Goal: Task Accomplishment & Management: Use online tool/utility

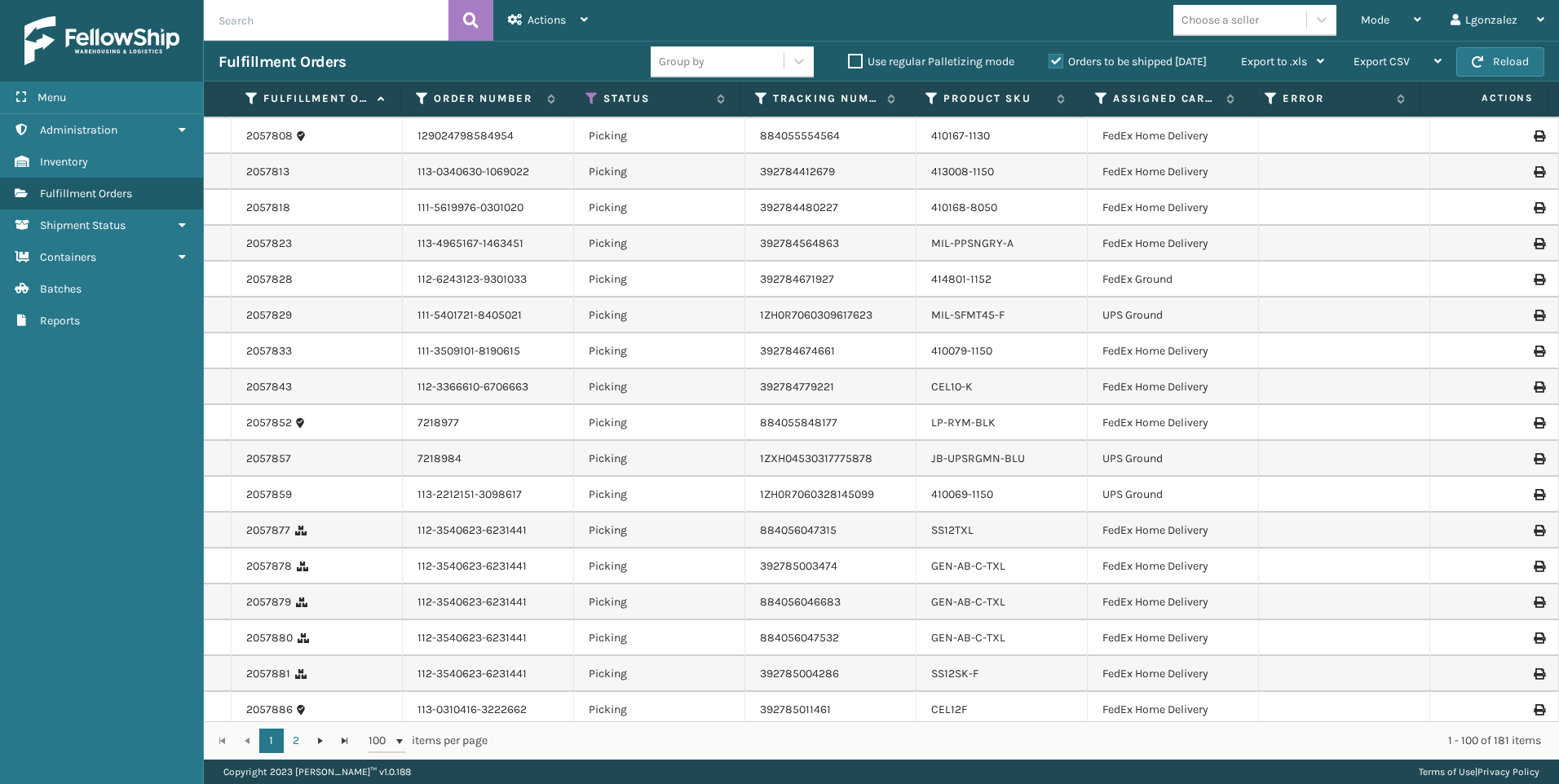
scroll to position [3324, 0]
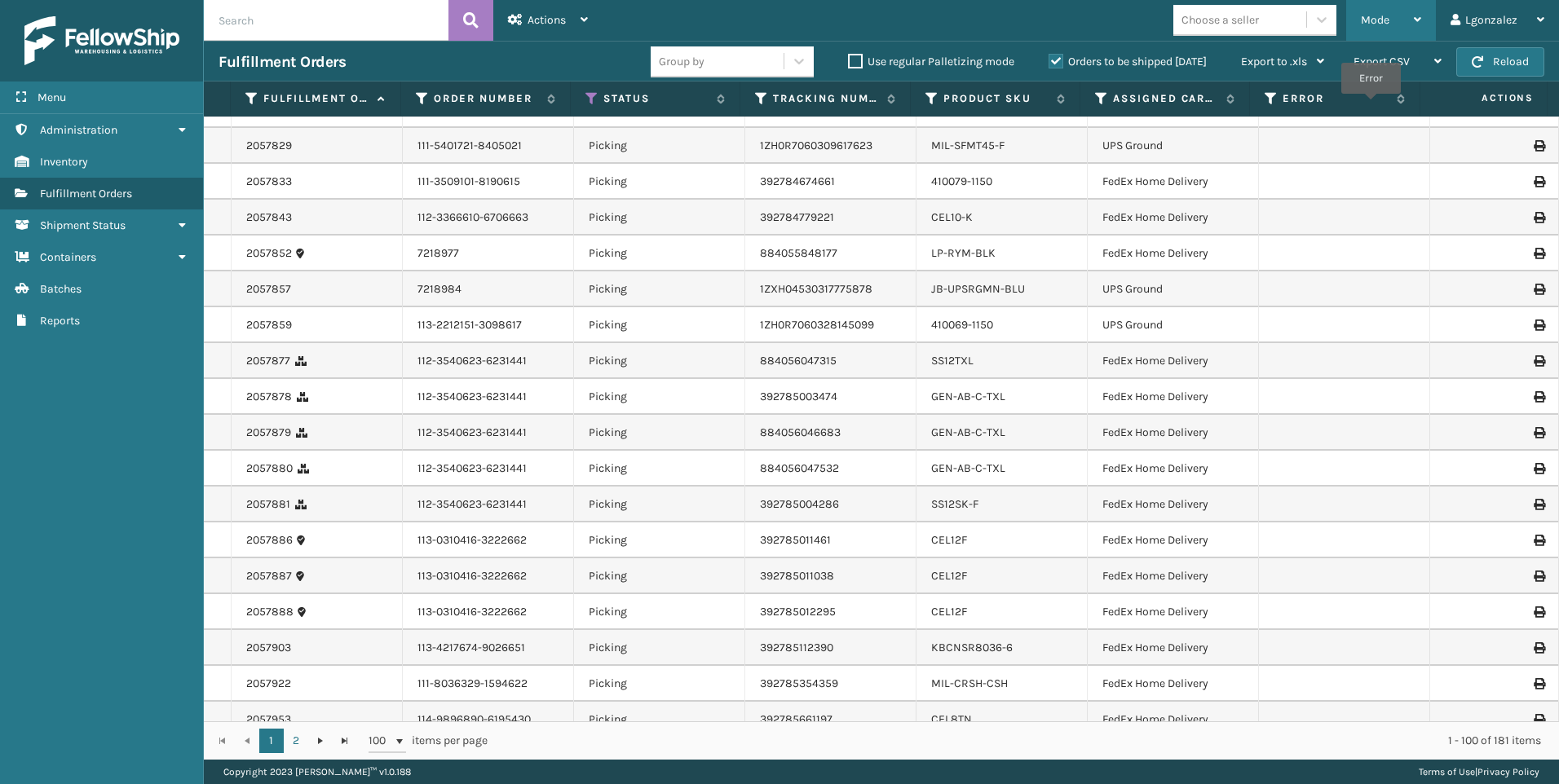
click at [1406, 15] on div "Mode" at bounding box center [1392, 21] width 61 height 41
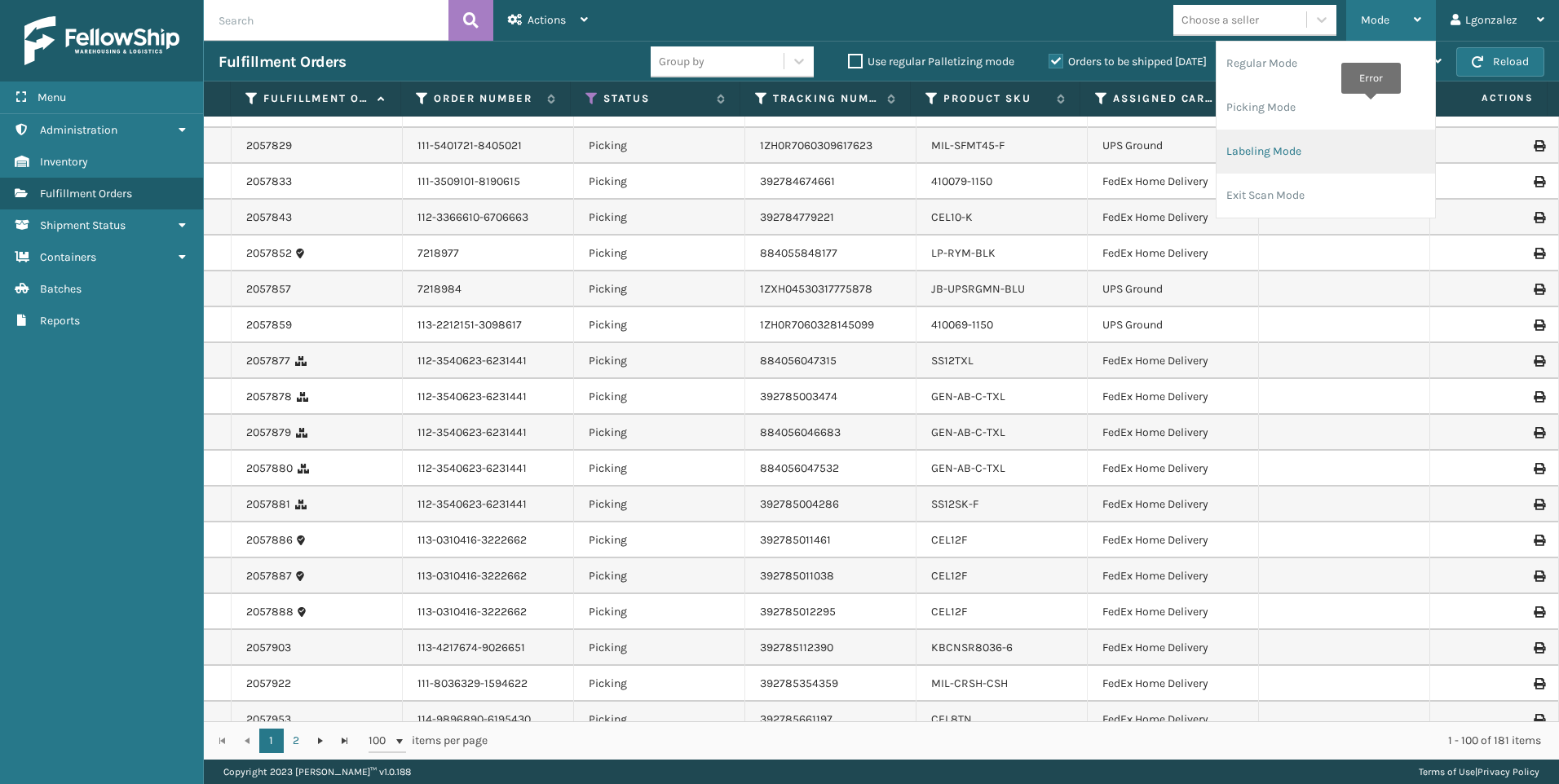
click at [1295, 154] on li "Labeling Mode" at bounding box center [1326, 151] width 219 height 44
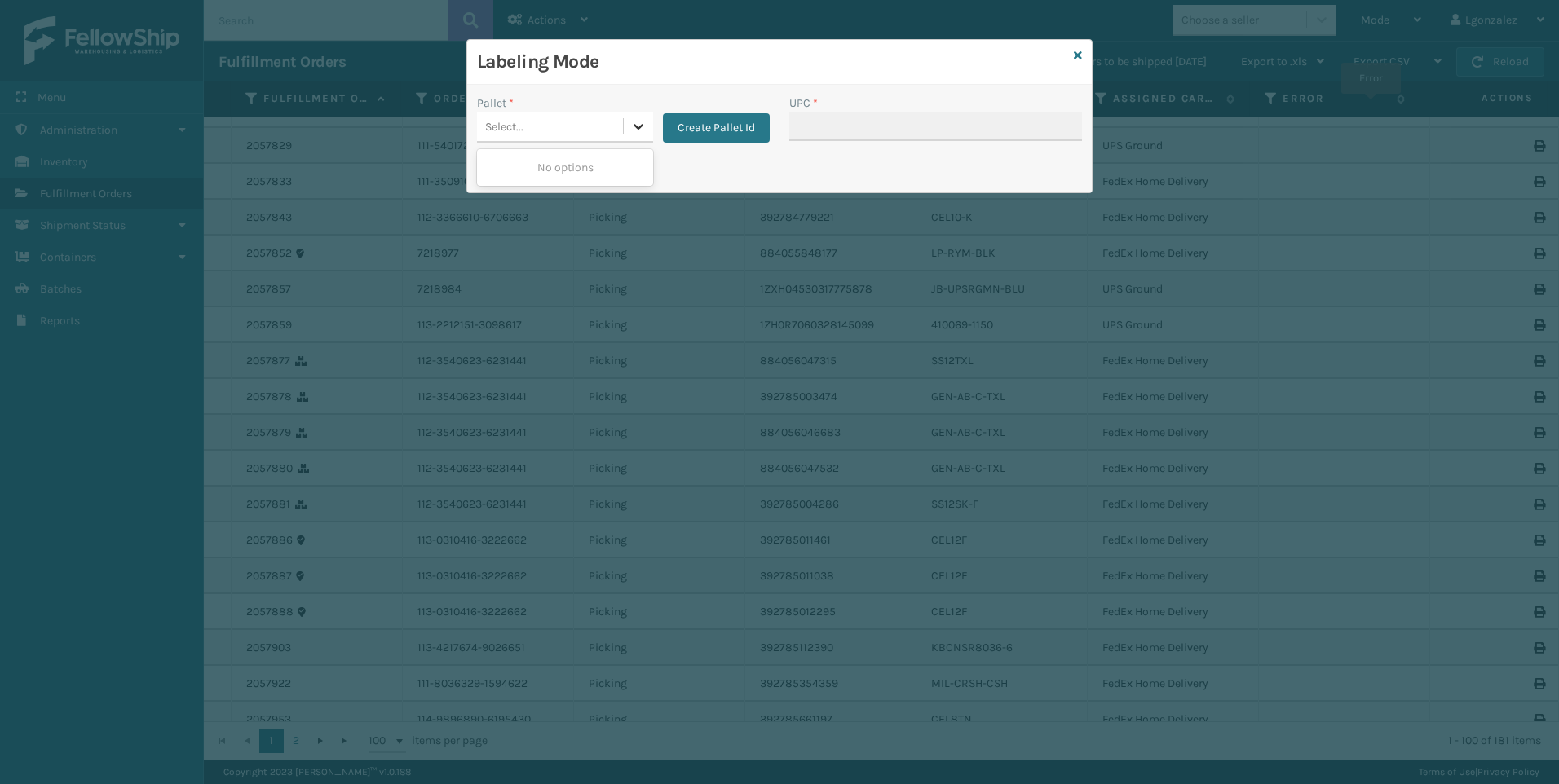
click at [634, 132] on div at bounding box center [638, 126] width 29 height 29
click at [626, 124] on div at bounding box center [638, 126] width 29 height 29
click at [717, 131] on button "Create Pallet Id" at bounding box center [717, 128] width 107 height 29
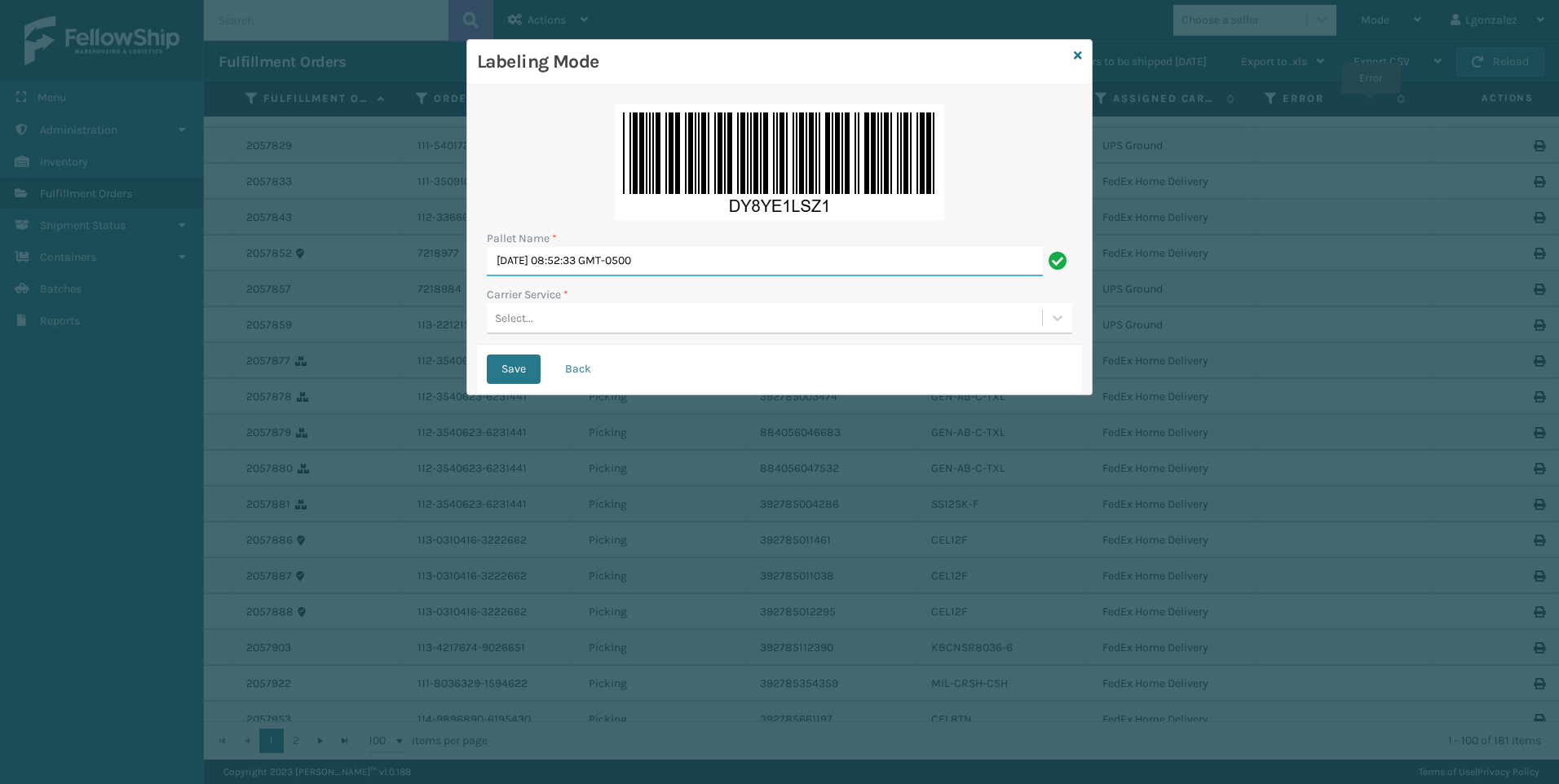
click at [623, 263] on input "[DATE] 08:52:33 GMT-0500" at bounding box center [765, 262] width 557 height 29
type input "Trinity"
click at [524, 312] on div "Select..." at bounding box center [514, 318] width 38 height 17
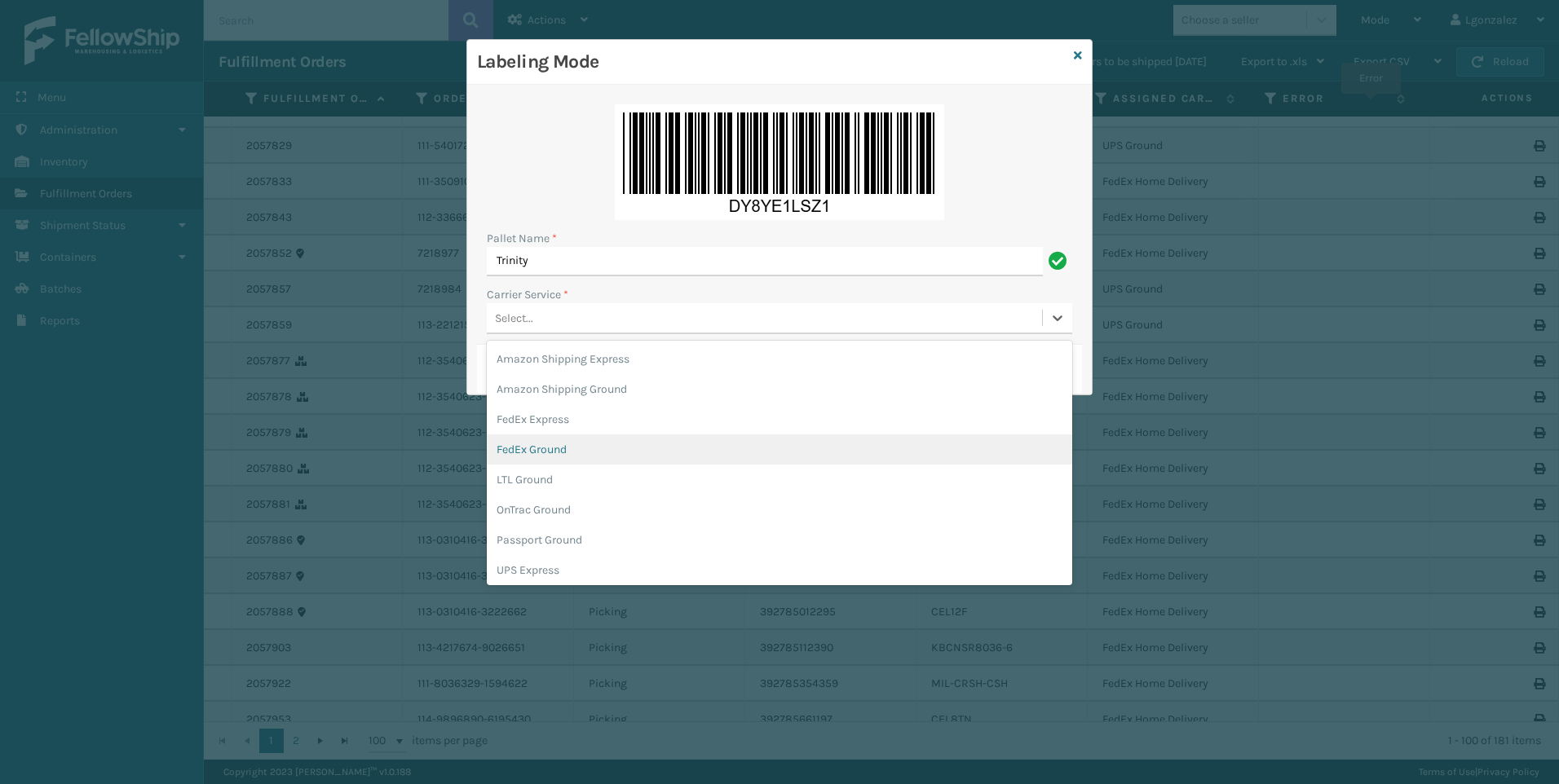
click at [552, 444] on div "FedEx Ground" at bounding box center [779, 450] width 585 height 30
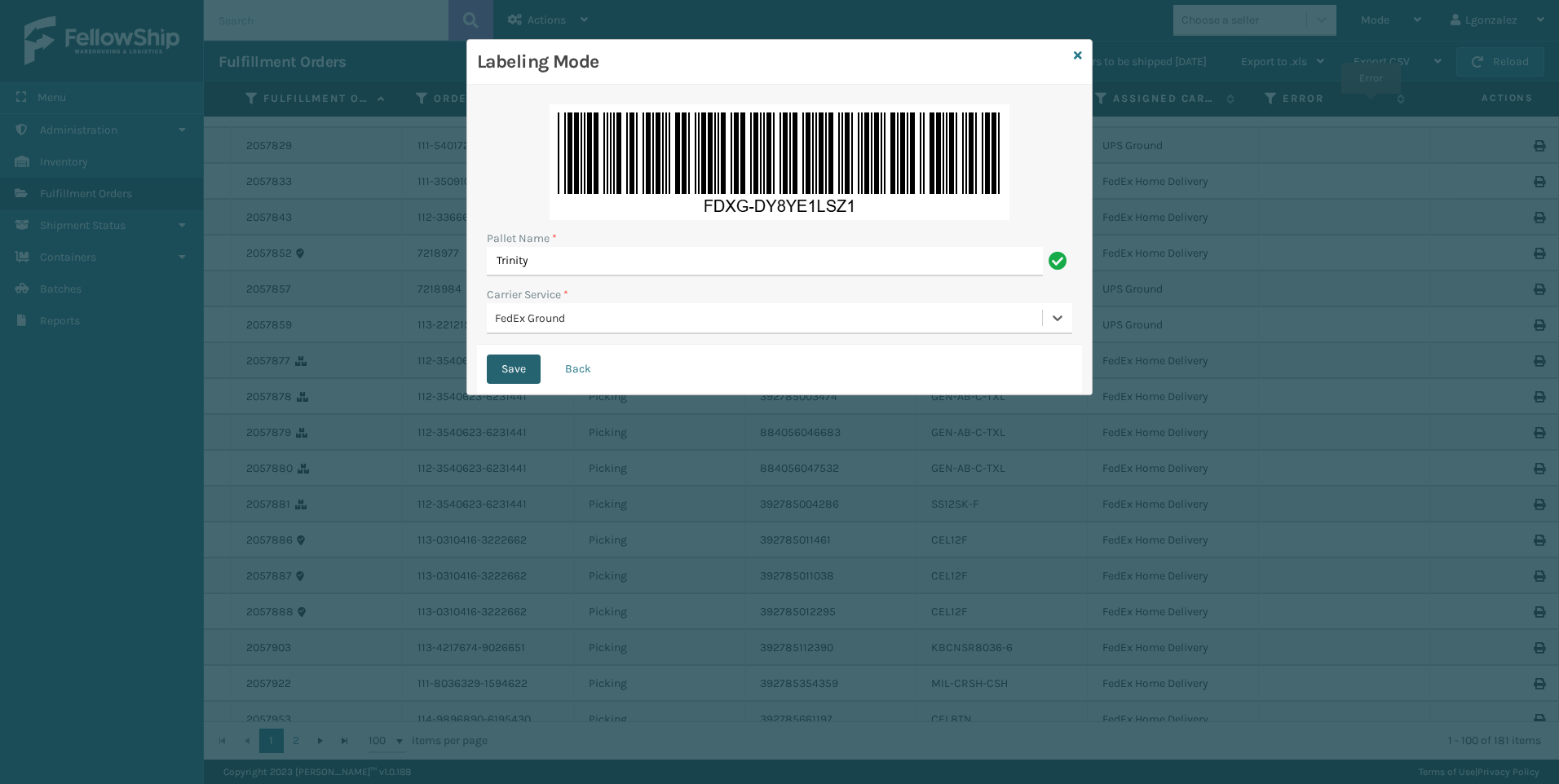
click at [518, 375] on button "Save" at bounding box center [514, 369] width 54 height 29
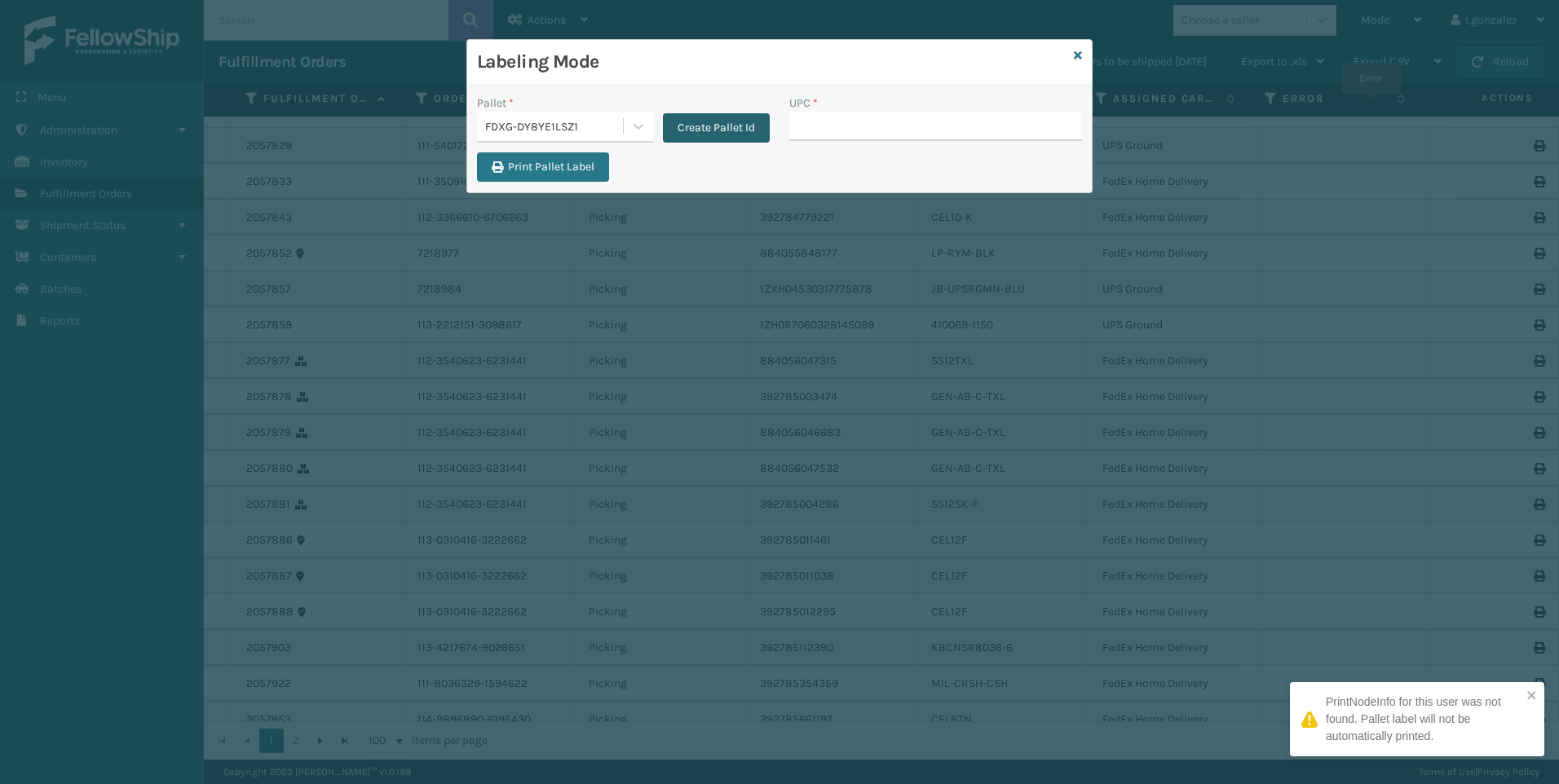
click at [727, 129] on button "Create Pallet Id" at bounding box center [717, 128] width 107 height 29
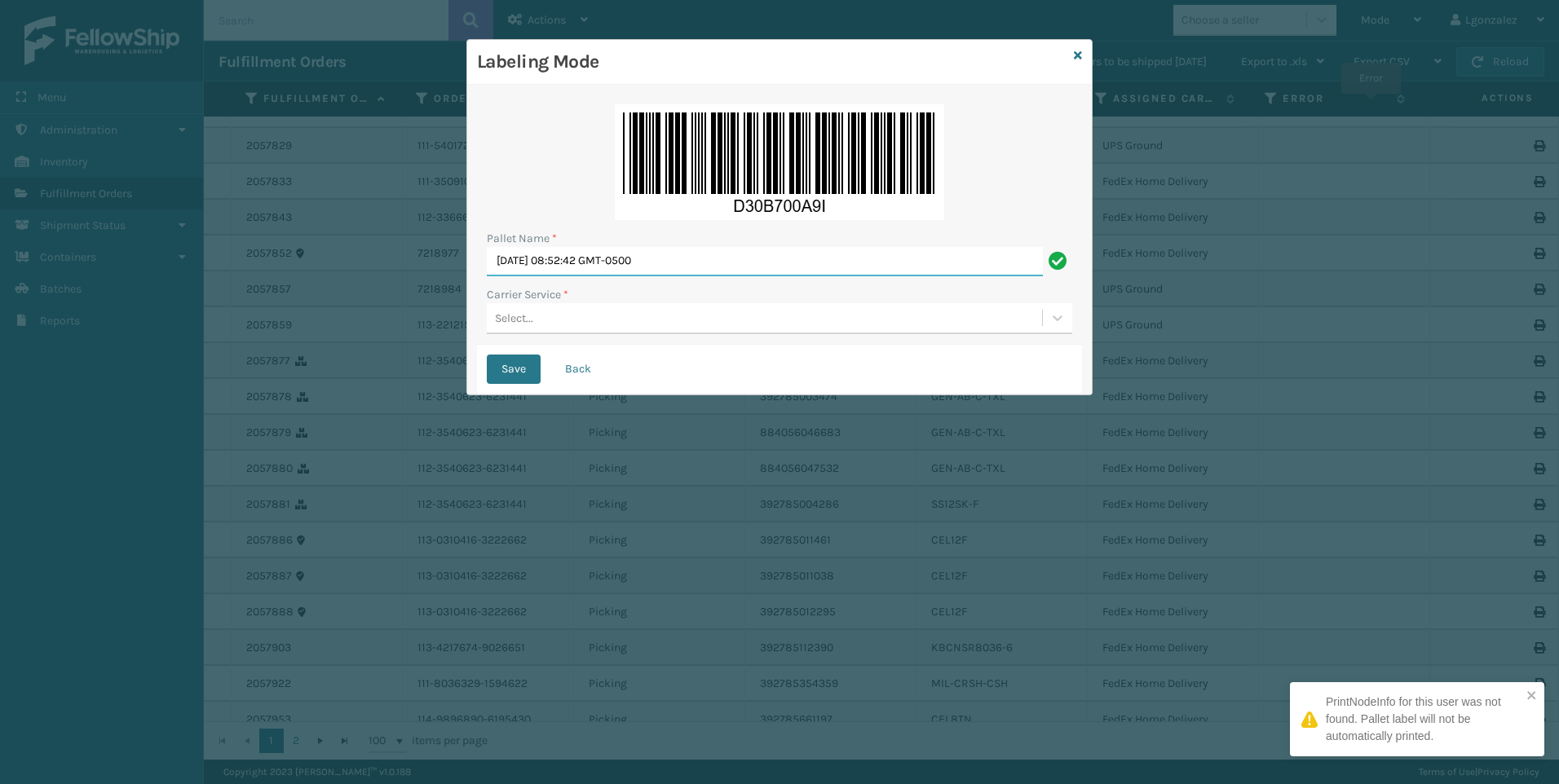
click at [623, 257] on input "[DATE] 08:52:42 GMT-0500" at bounding box center [765, 262] width 557 height 29
click at [626, 257] on input "[DATE] 08:52:42 GMT-0500" at bounding box center [765, 262] width 557 height 29
click at [628, 259] on input "[DATE] 08:52:42 GMT-0500" at bounding box center [765, 262] width 557 height 29
click at [632, 263] on input "[DATE] 08:52:42 GMT-0500" at bounding box center [765, 262] width 557 height 29
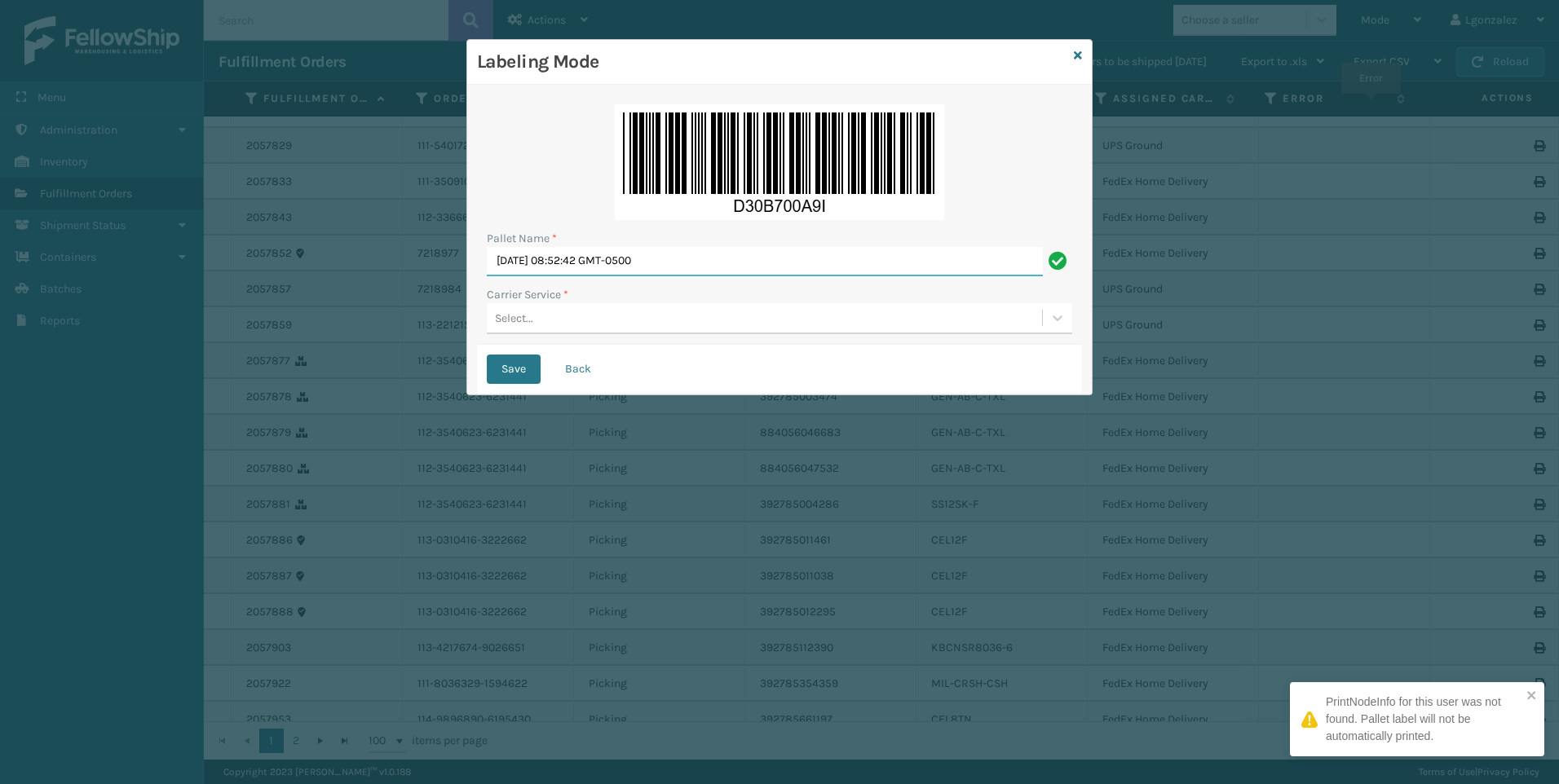
click at [632, 263] on input "[DATE] 08:52:42 GMT-0500" at bounding box center [765, 262] width 557 height 29
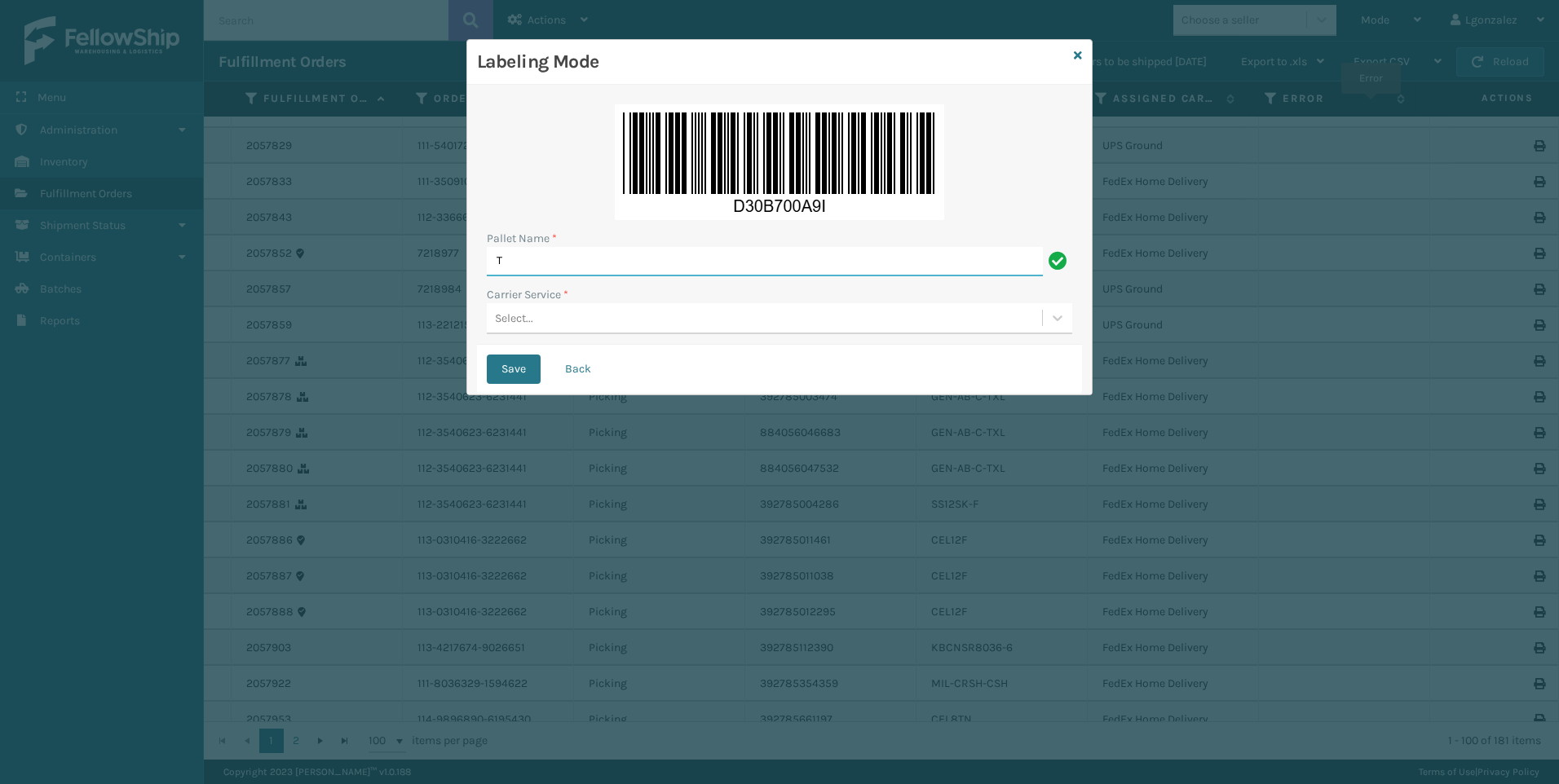
type input "Trinity"
click at [549, 323] on div "Select..." at bounding box center [765, 318] width 556 height 27
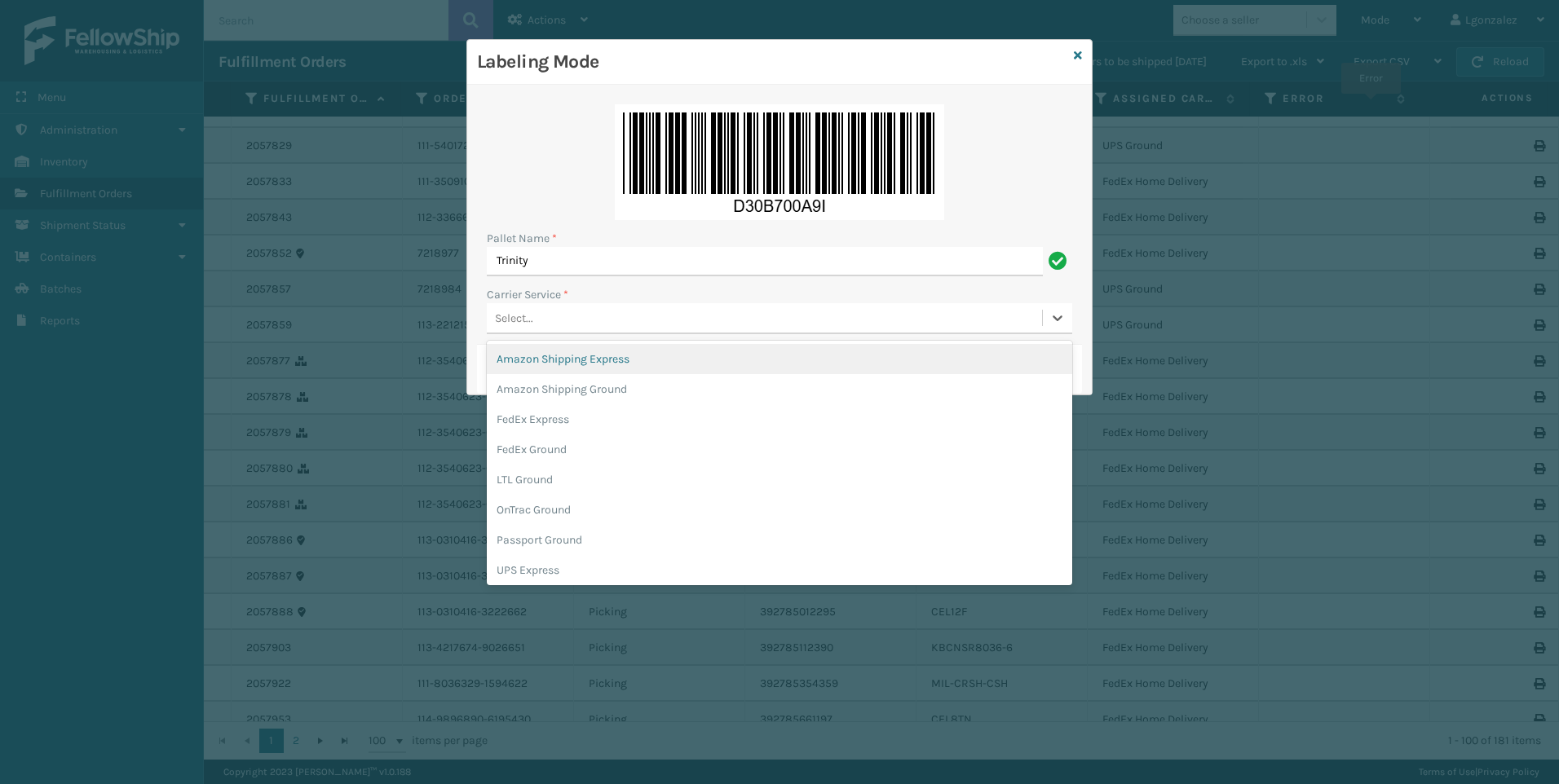
type input "U"
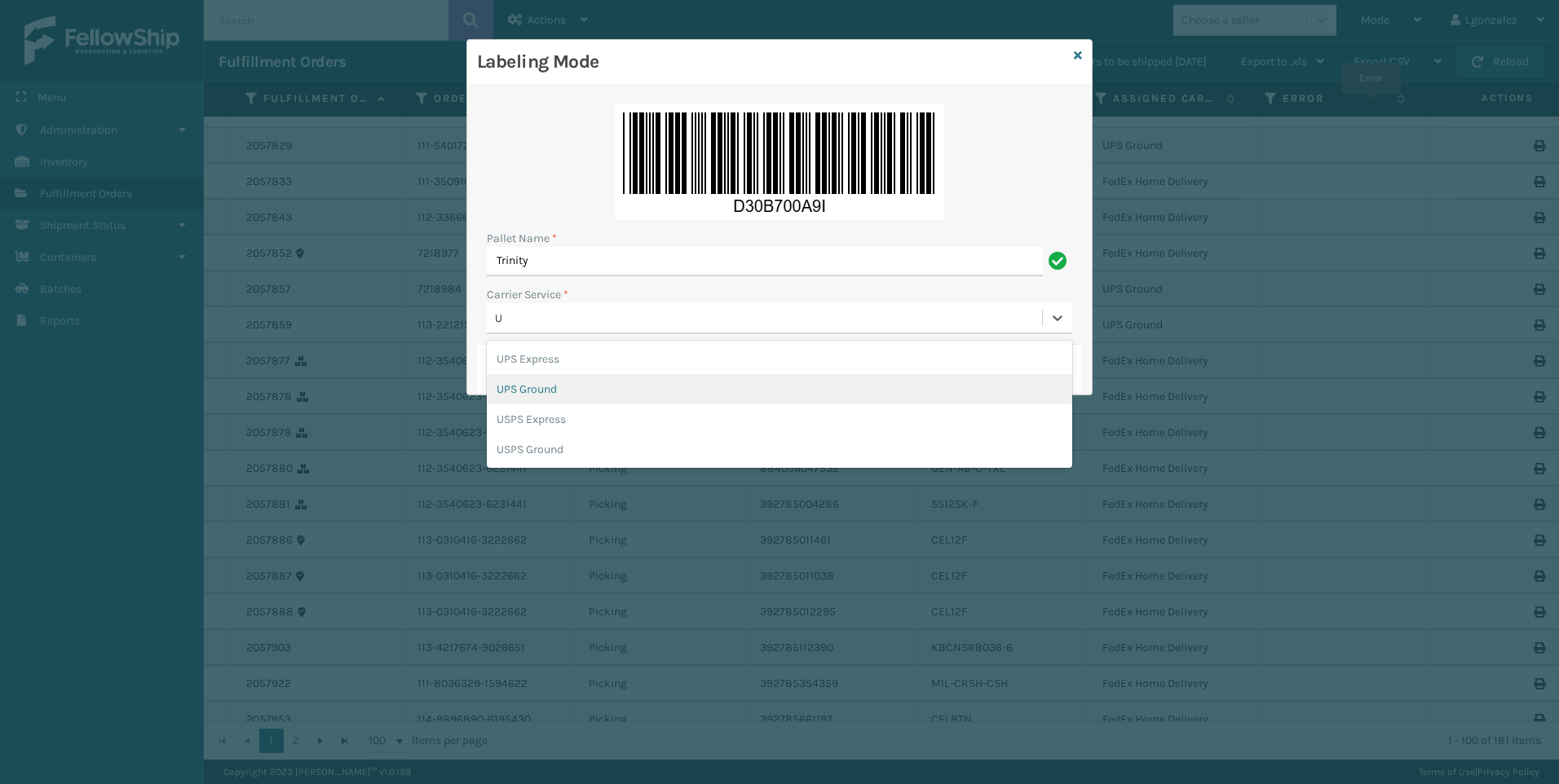
click at [542, 389] on div "UPS Ground" at bounding box center [779, 389] width 585 height 30
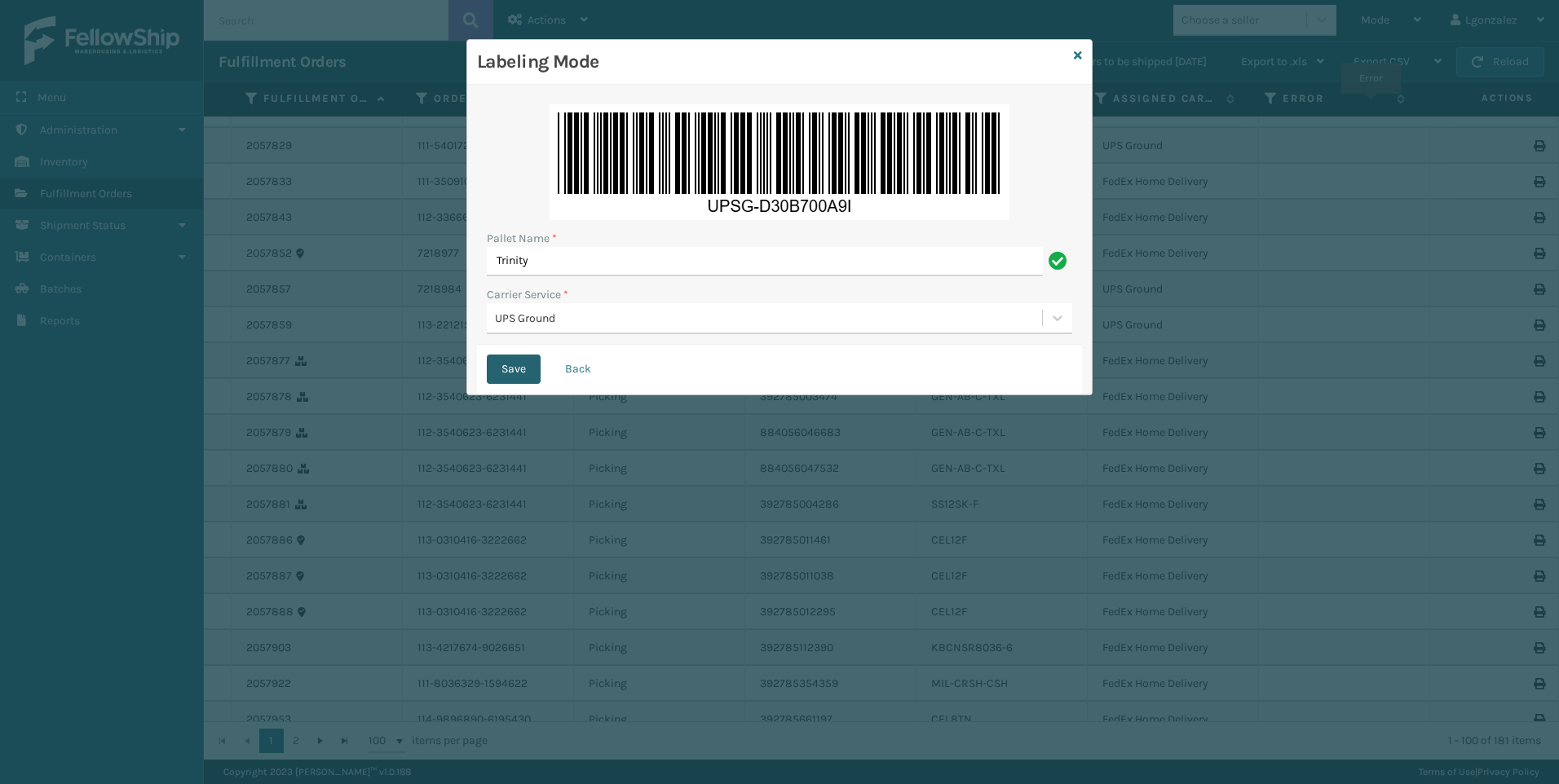
click at [504, 373] on button "Save" at bounding box center [514, 369] width 54 height 29
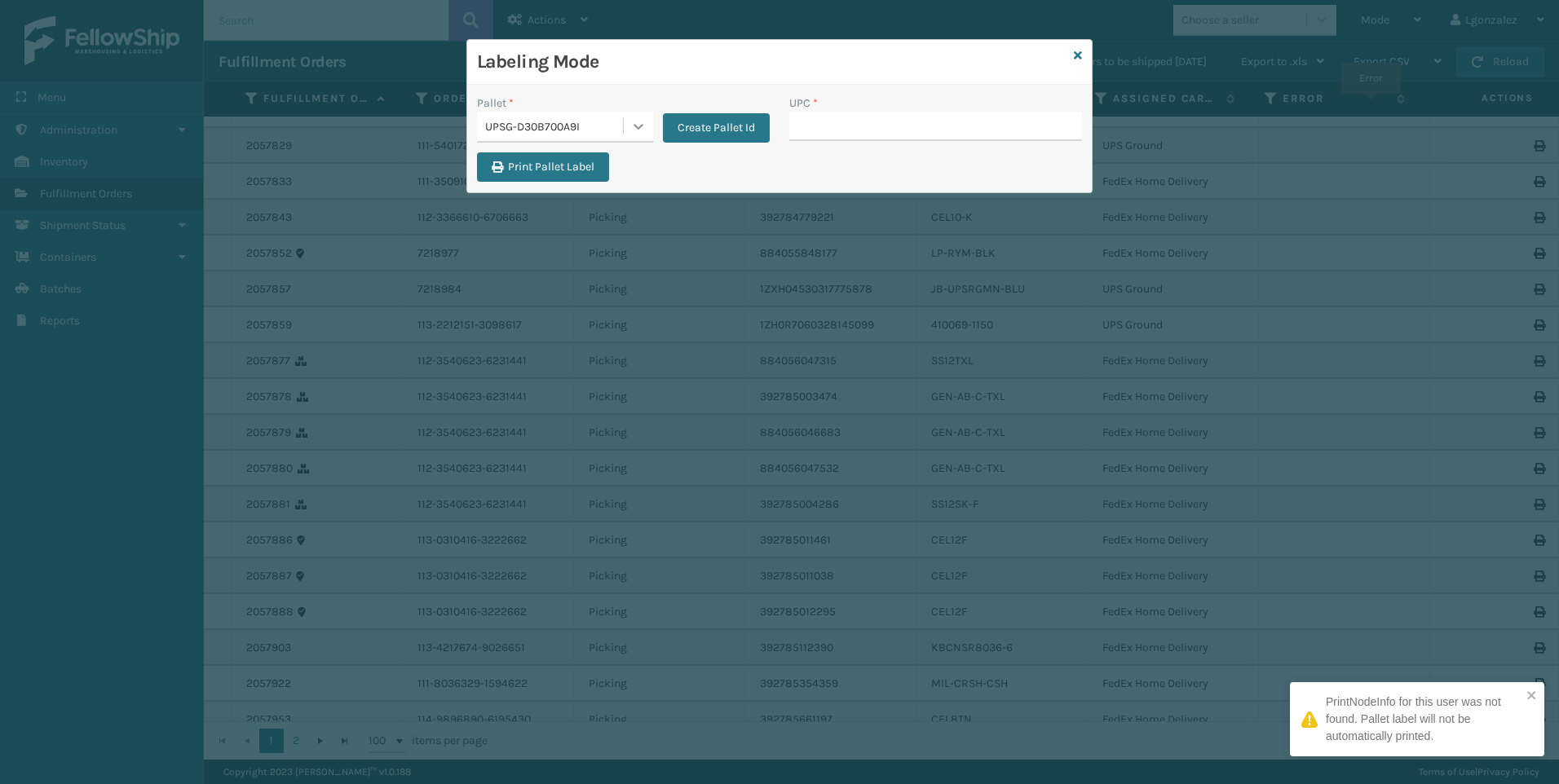
click at [641, 133] on icon at bounding box center [639, 126] width 16 height 16
click at [552, 172] on div "FDXG-DY8YE1LSZ1" at bounding box center [565, 171] width 176 height 38
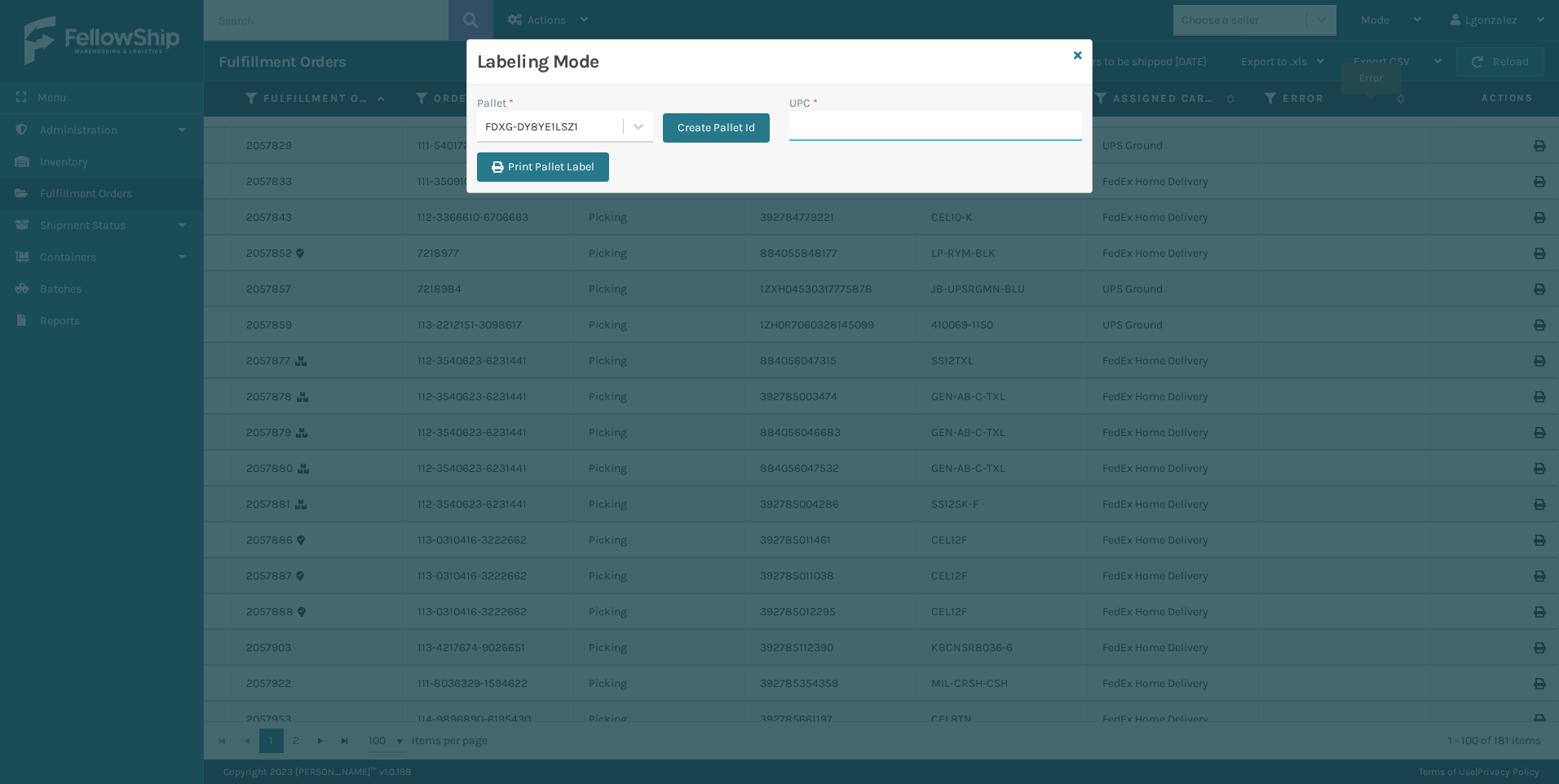
drag, startPoint x: 813, startPoint y: 121, endPoint x: 792, endPoint y: 126, distance: 21.6
click at [813, 121] on input "UPC *" at bounding box center [936, 126] width 293 height 29
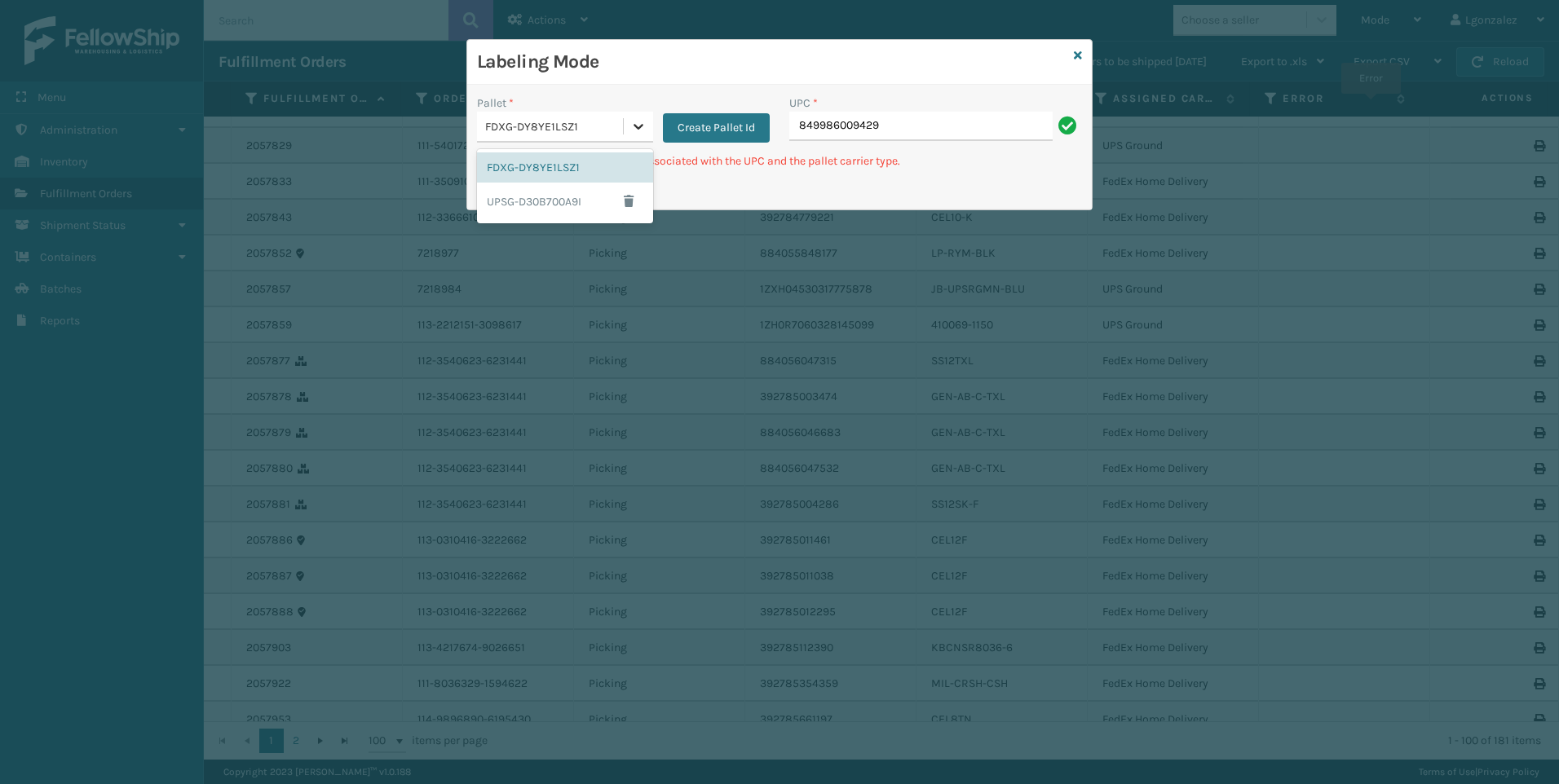
click at [641, 128] on icon at bounding box center [639, 126] width 16 height 16
click at [570, 205] on div "UPSG-D30B700A9I" at bounding box center [565, 201] width 176 height 38
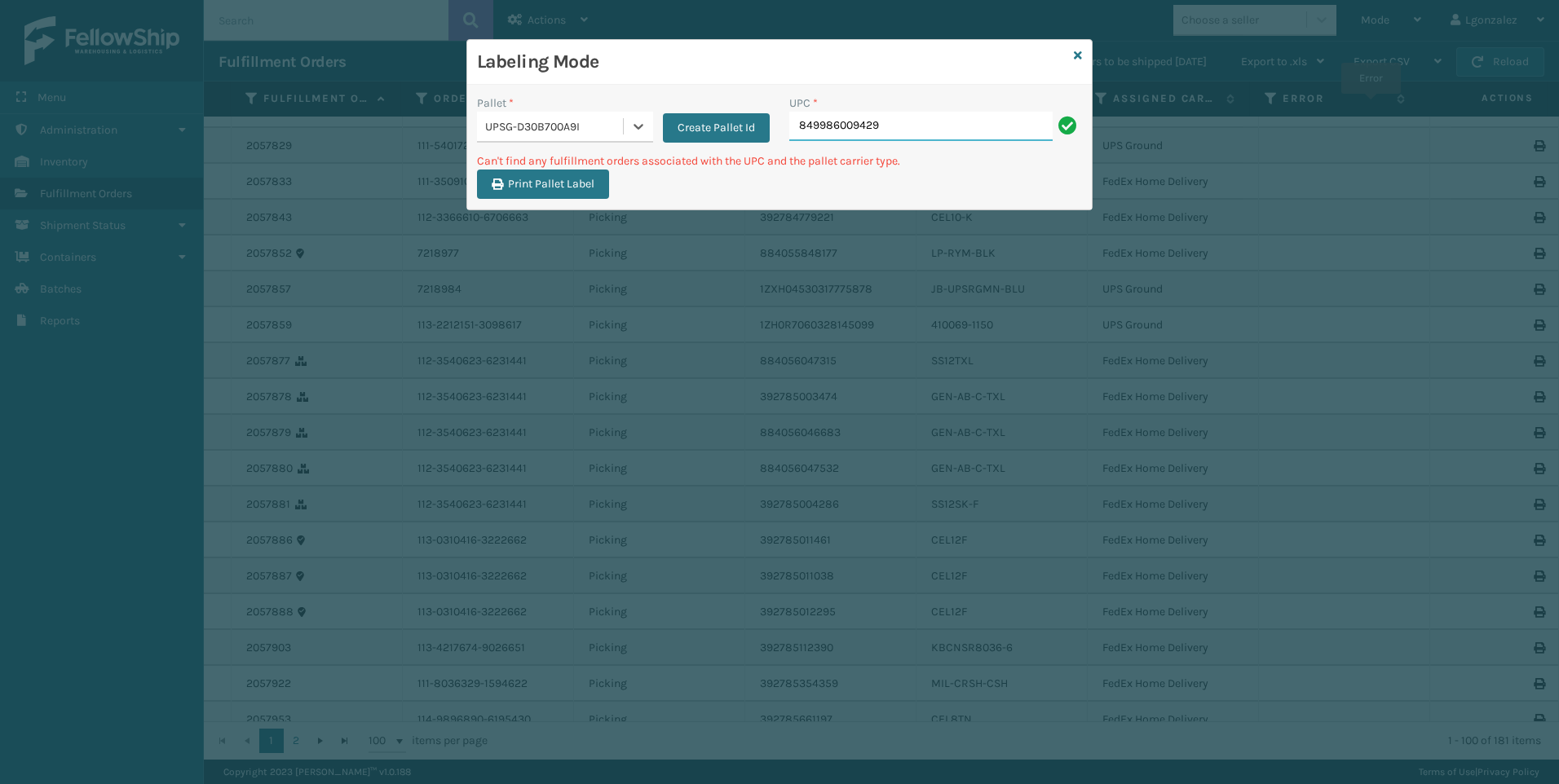
click at [926, 121] on input "849986009429" at bounding box center [921, 126] width 264 height 29
click at [624, 116] on div at bounding box center [638, 126] width 29 height 29
click at [587, 163] on div "FDXG-DY8YE1LSZ1" at bounding box center [565, 168] width 176 height 30
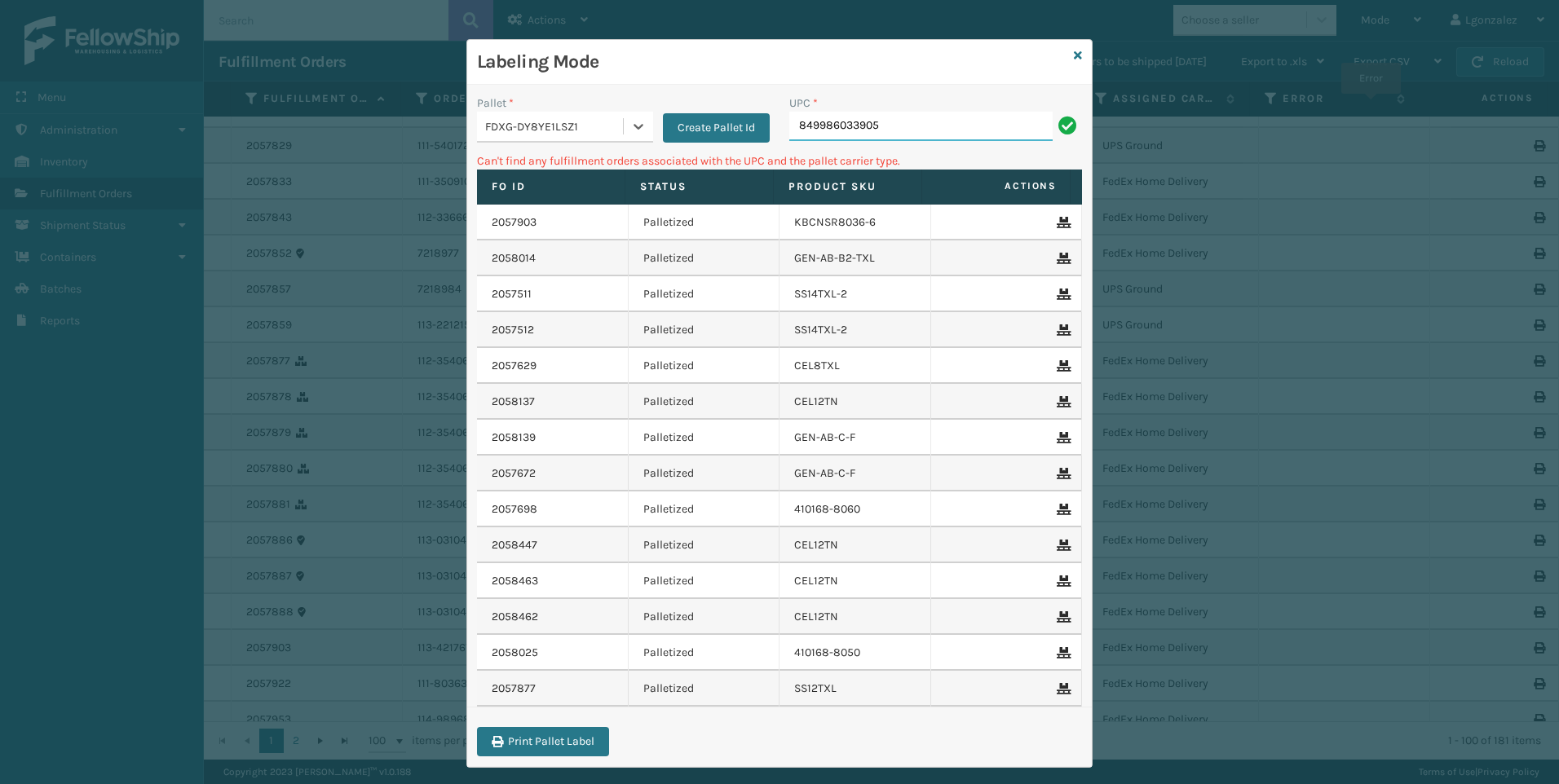
click at [884, 124] on input "849986033905" at bounding box center [921, 126] width 264 height 29
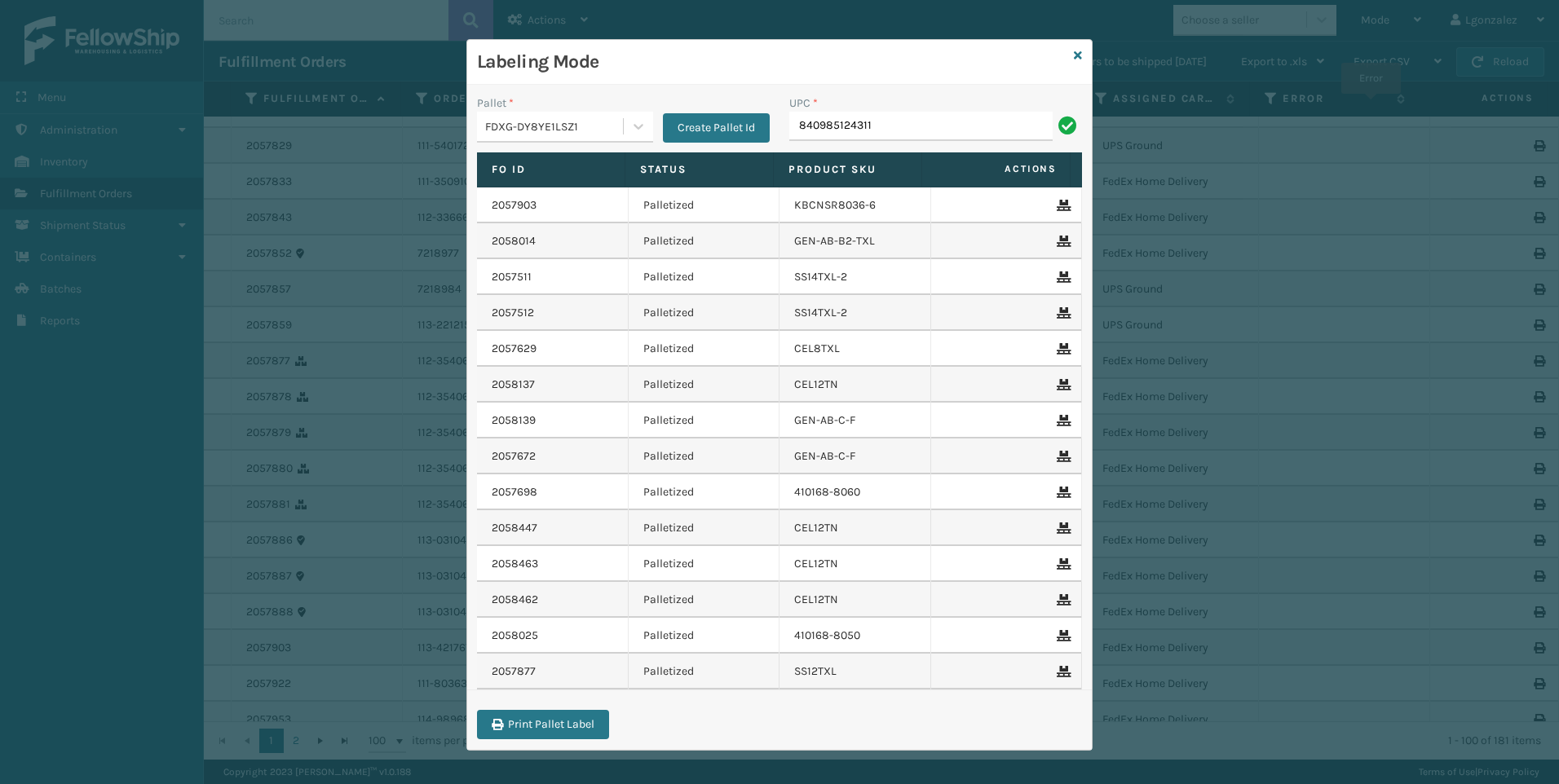
type input "840985124311"
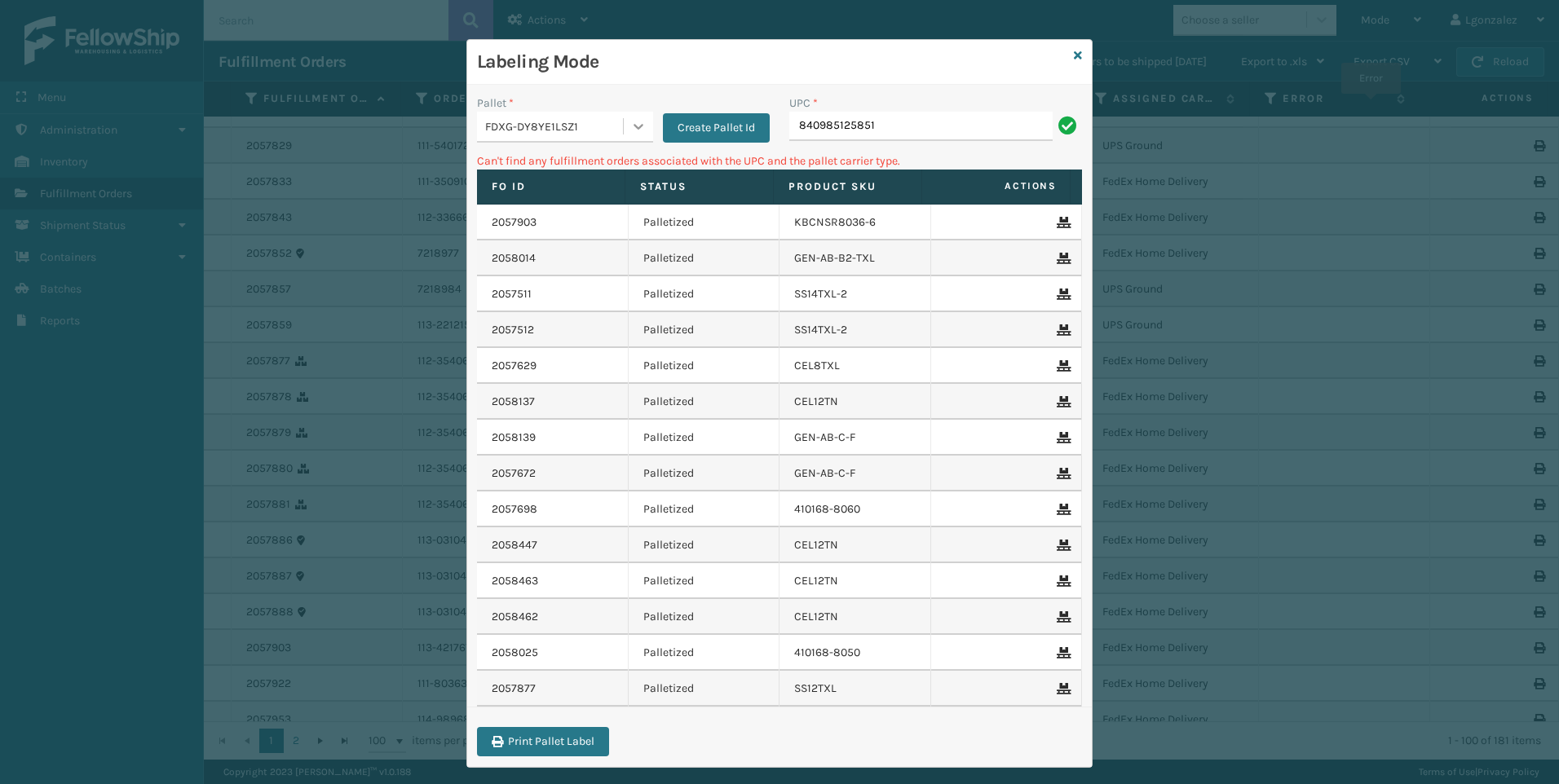
click at [643, 131] on div at bounding box center [638, 126] width 29 height 29
click at [576, 193] on div "UPSG-D30B700A9I" at bounding box center [565, 197] width 176 height 30
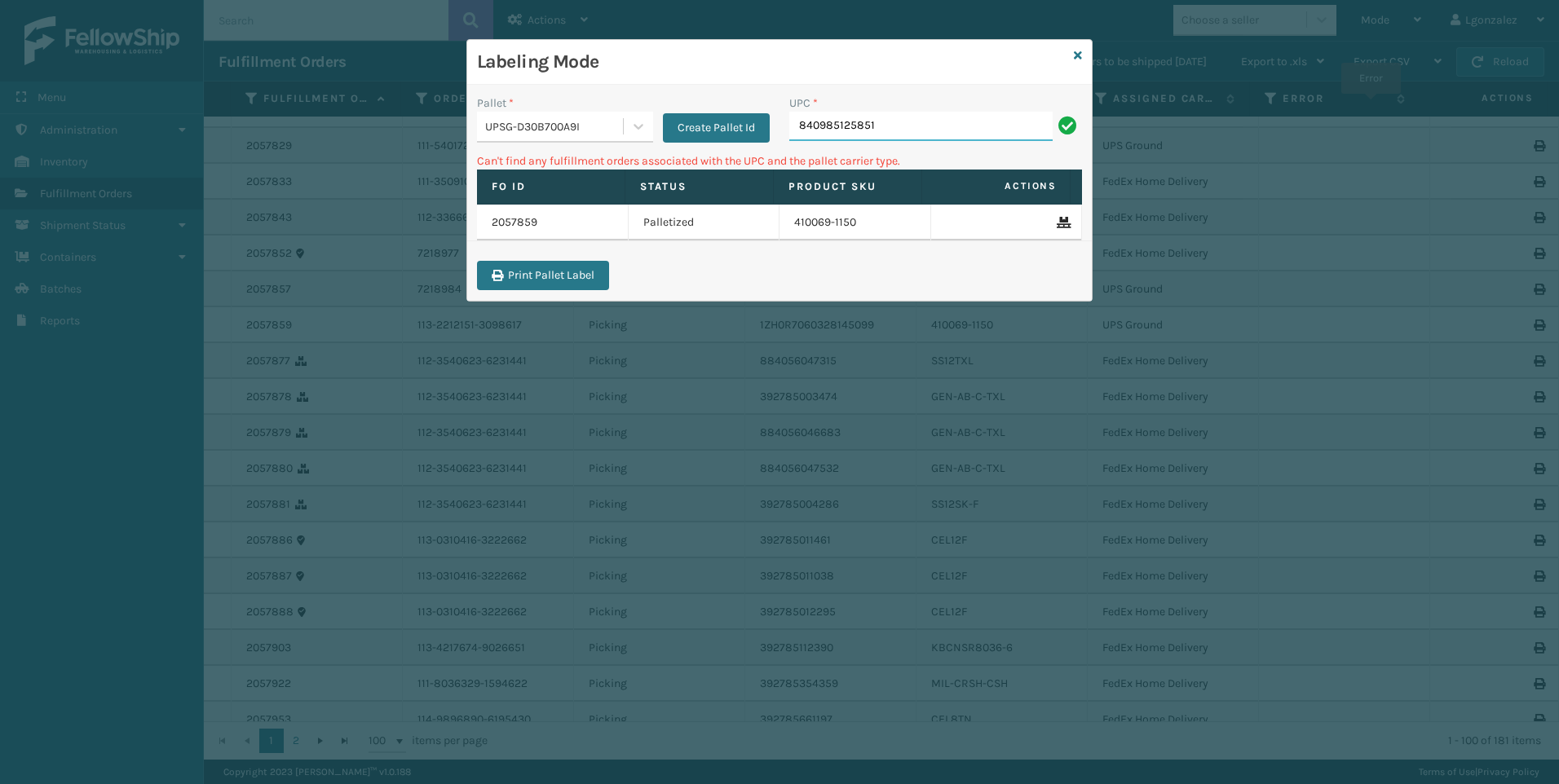
click at [881, 130] on input "840985125851" at bounding box center [921, 126] width 264 height 29
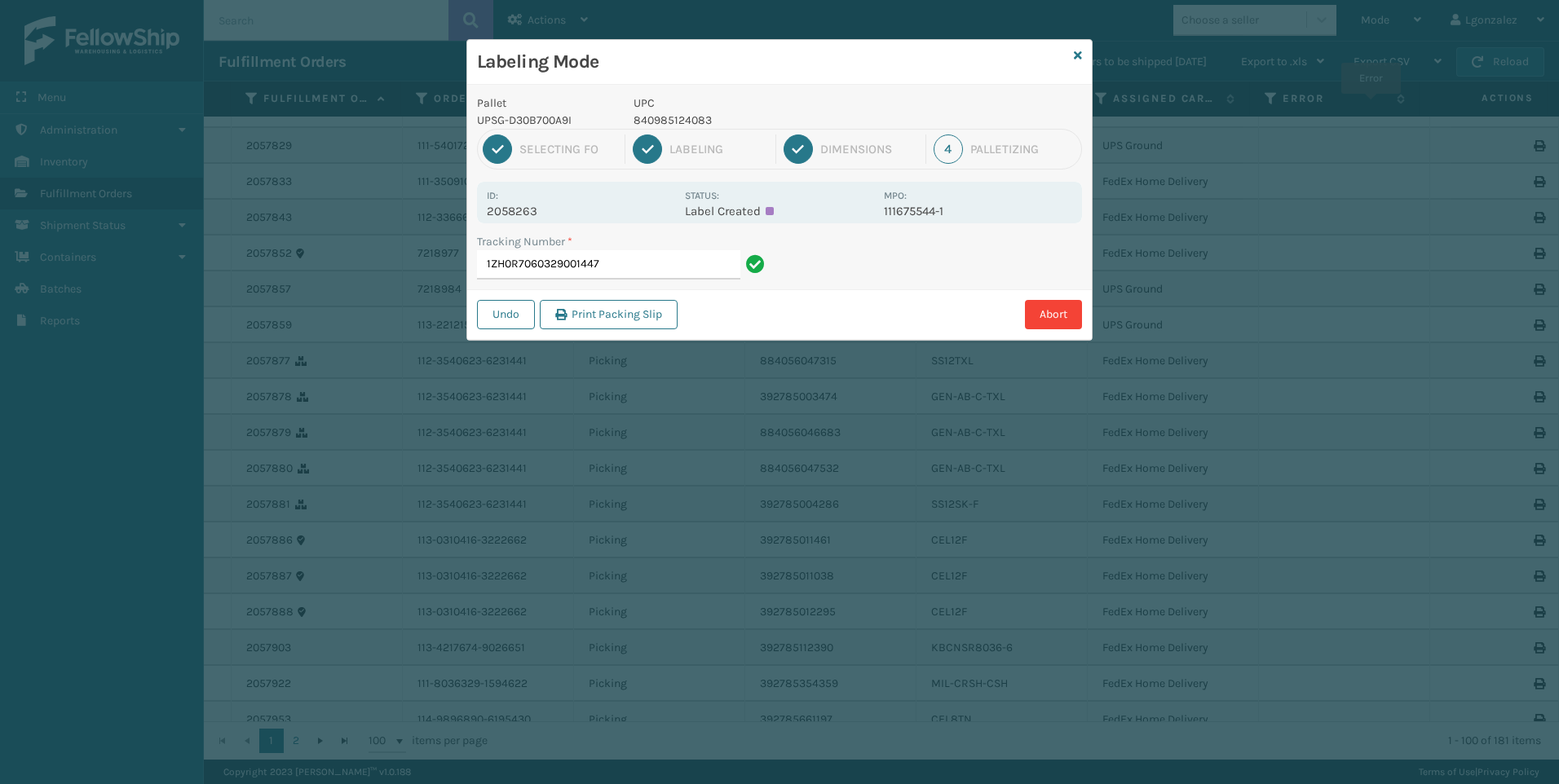
click at [658, 117] on p "840985124083" at bounding box center [753, 120] width 240 height 17
click at [658, 116] on p "840985124083" at bounding box center [753, 120] width 240 height 17
copy p "840985124083"
click at [675, 270] on input "1ZH0R7060329001447" at bounding box center [608, 264] width 264 height 29
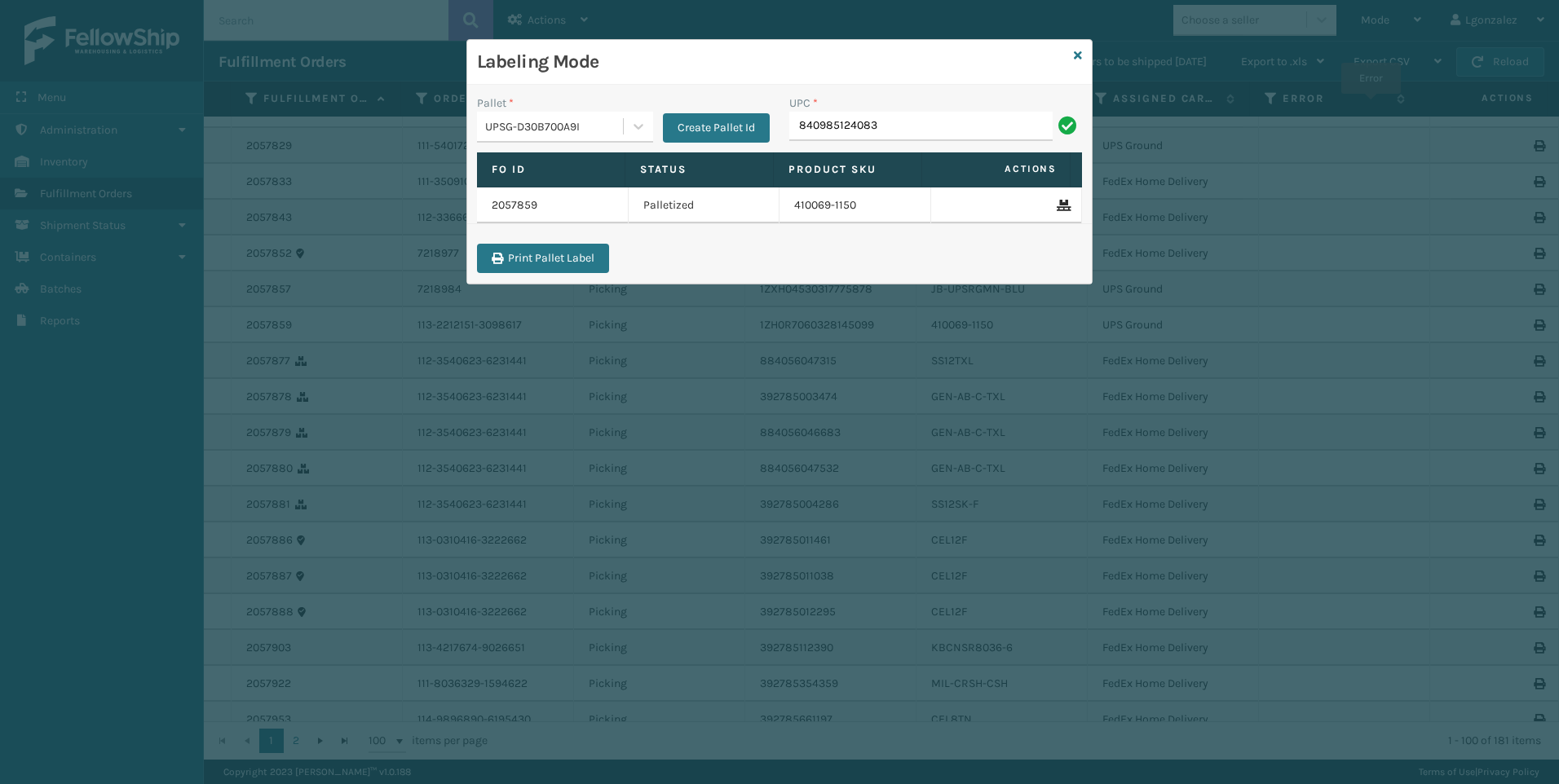
type input "840985124083"
type input "840985125455"
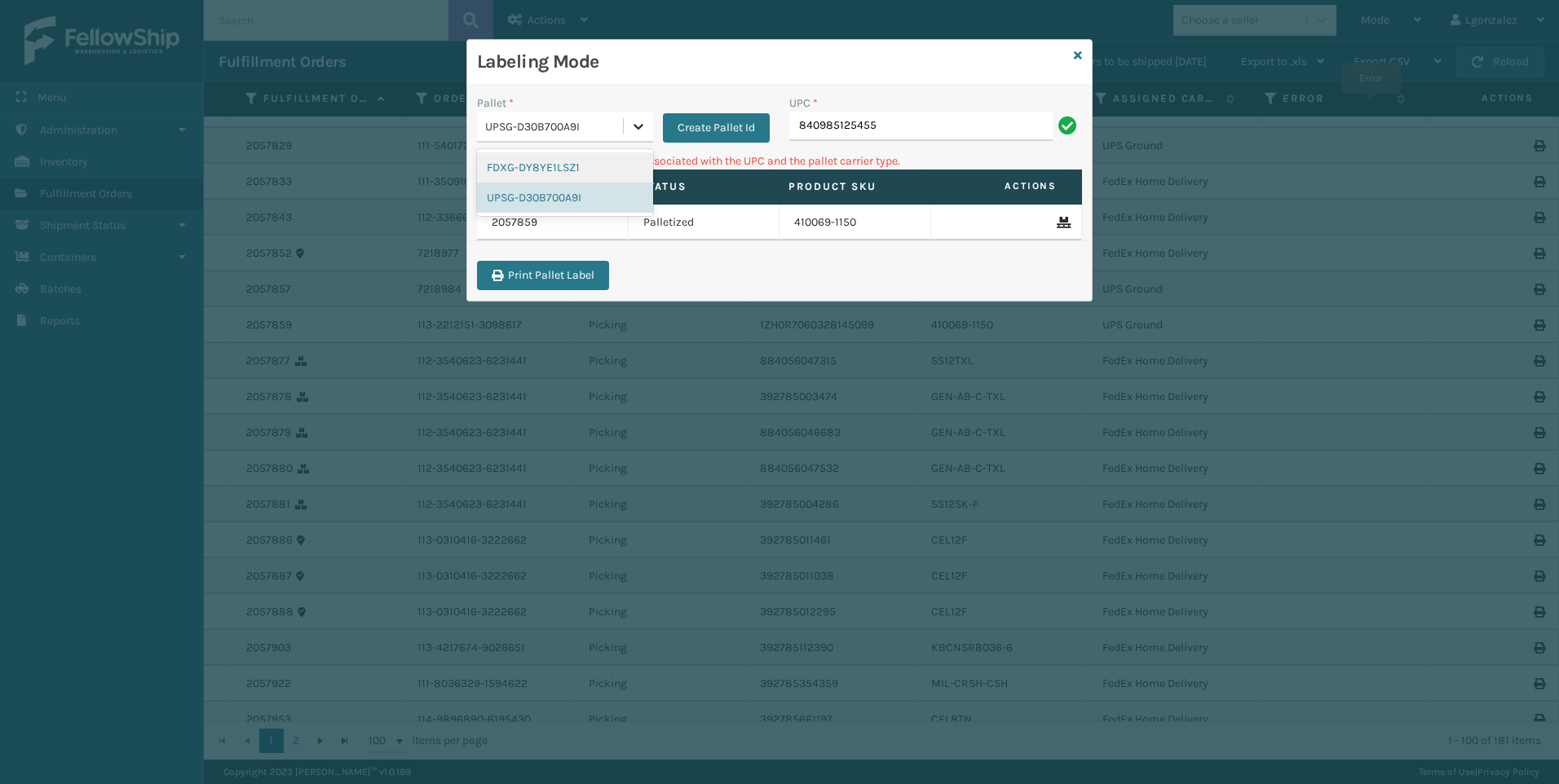
click at [646, 122] on icon at bounding box center [639, 126] width 16 height 16
drag, startPoint x: 569, startPoint y: 168, endPoint x: 662, endPoint y: 174, distance: 93.2
click at [571, 168] on div "FDXG-DY8YE1LSZ1" at bounding box center [565, 168] width 176 height 30
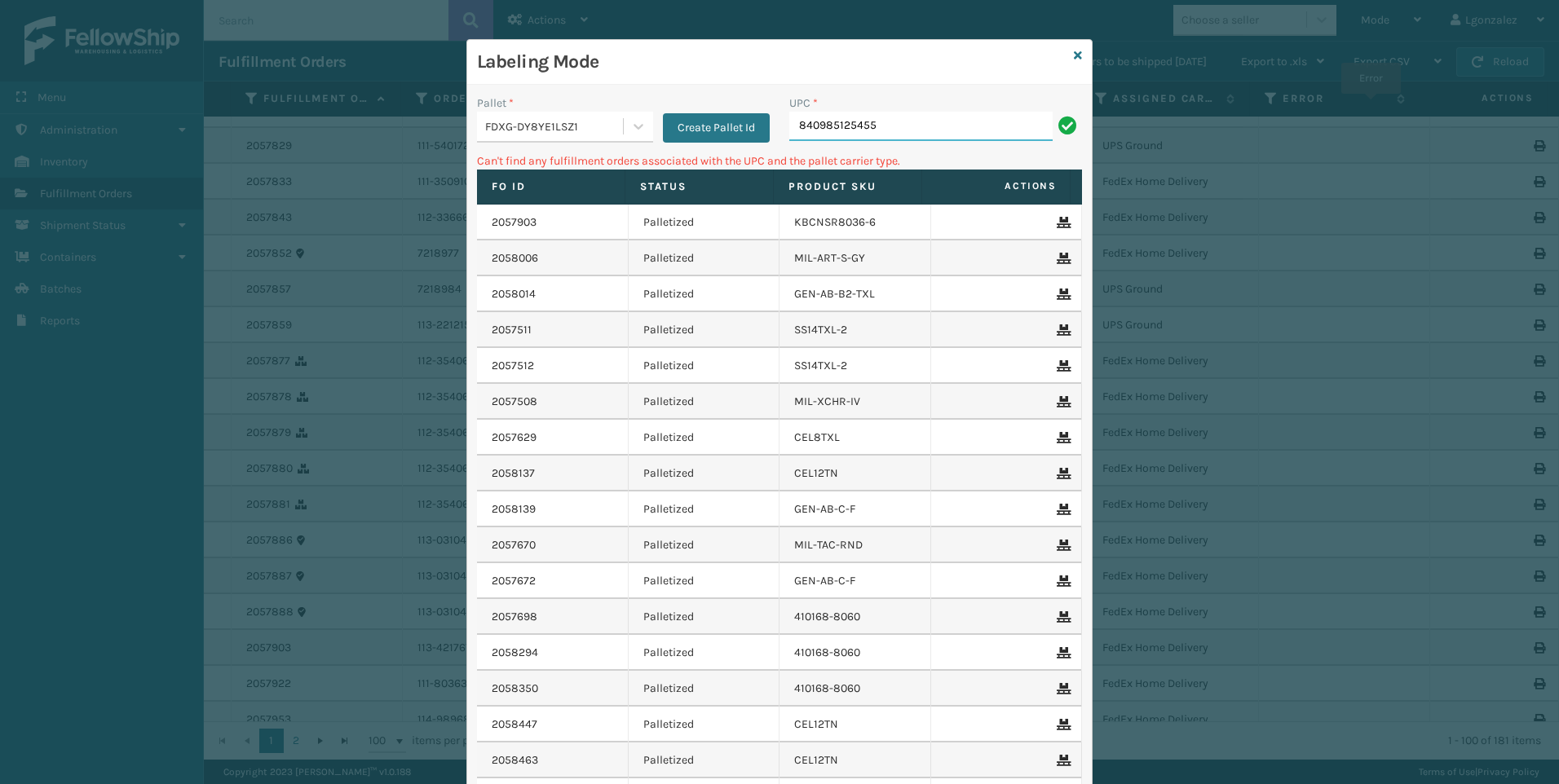
click at [926, 119] on input "840985125455" at bounding box center [921, 126] width 264 height 29
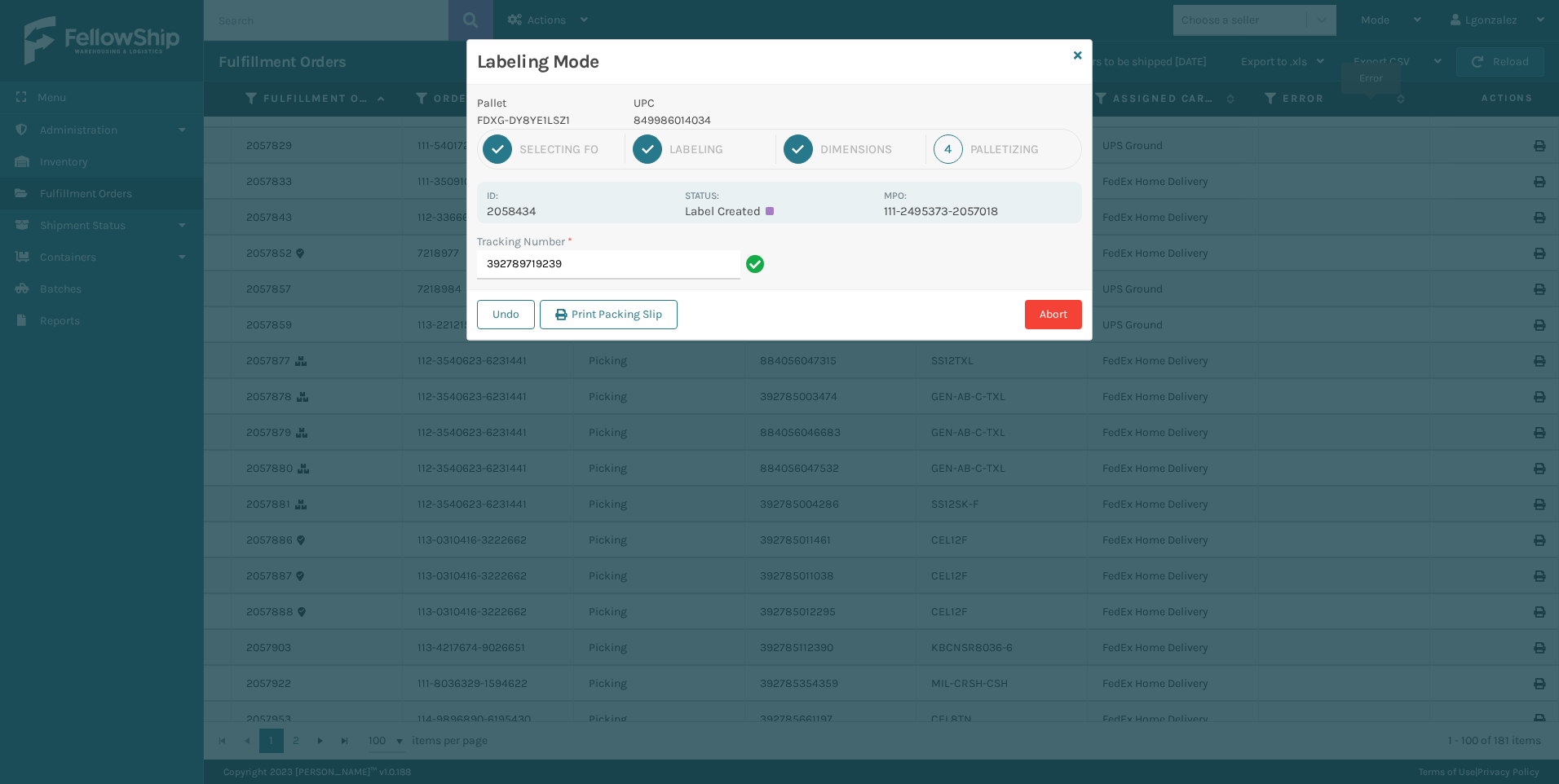
click at [698, 113] on p "849986014034" at bounding box center [753, 120] width 240 height 17
click at [702, 122] on p "849986014034" at bounding box center [753, 120] width 240 height 17
copy p "849986014034"
click at [617, 256] on input "392789719239" at bounding box center [608, 264] width 264 height 29
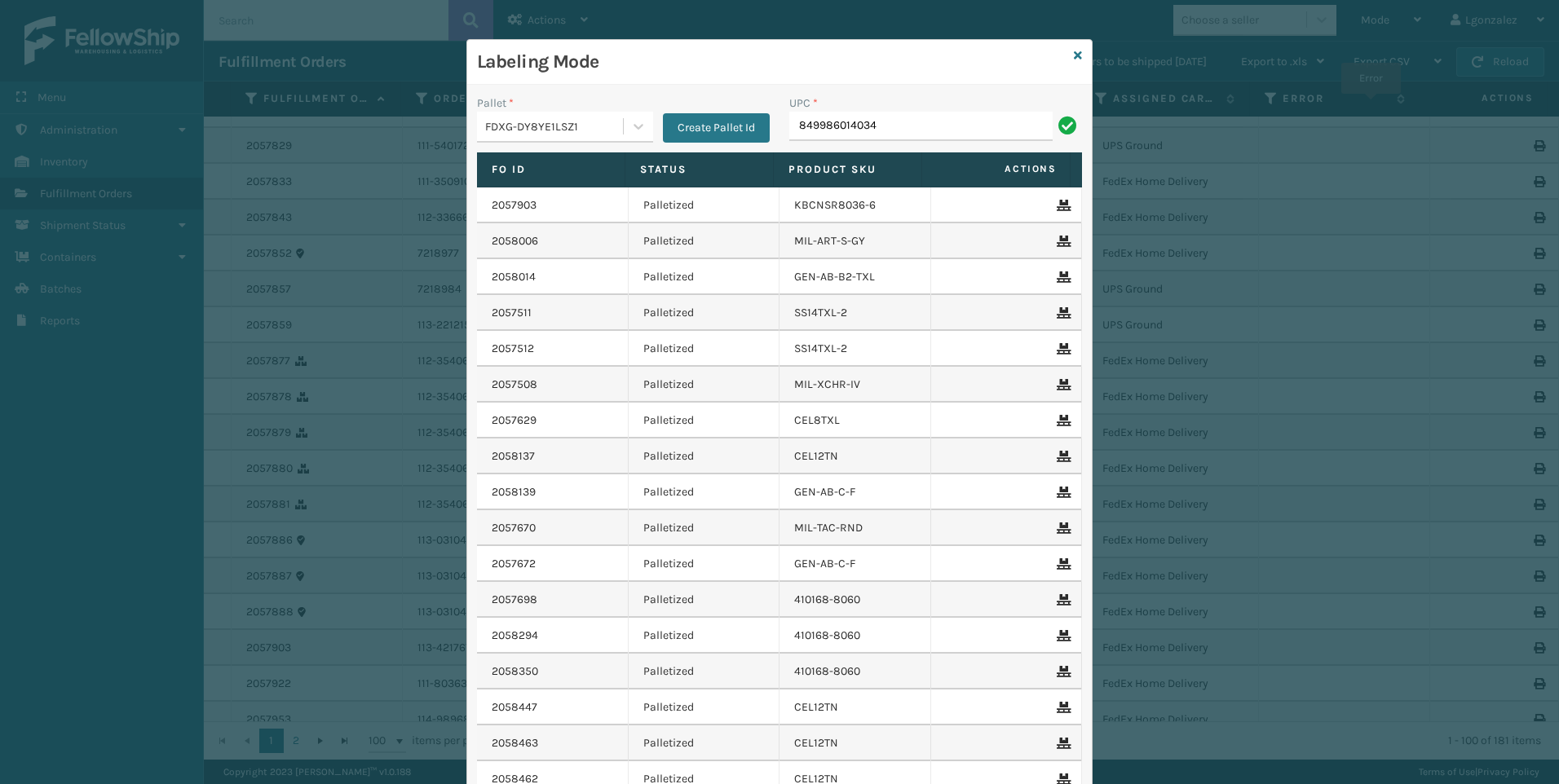
type input "849986014034"
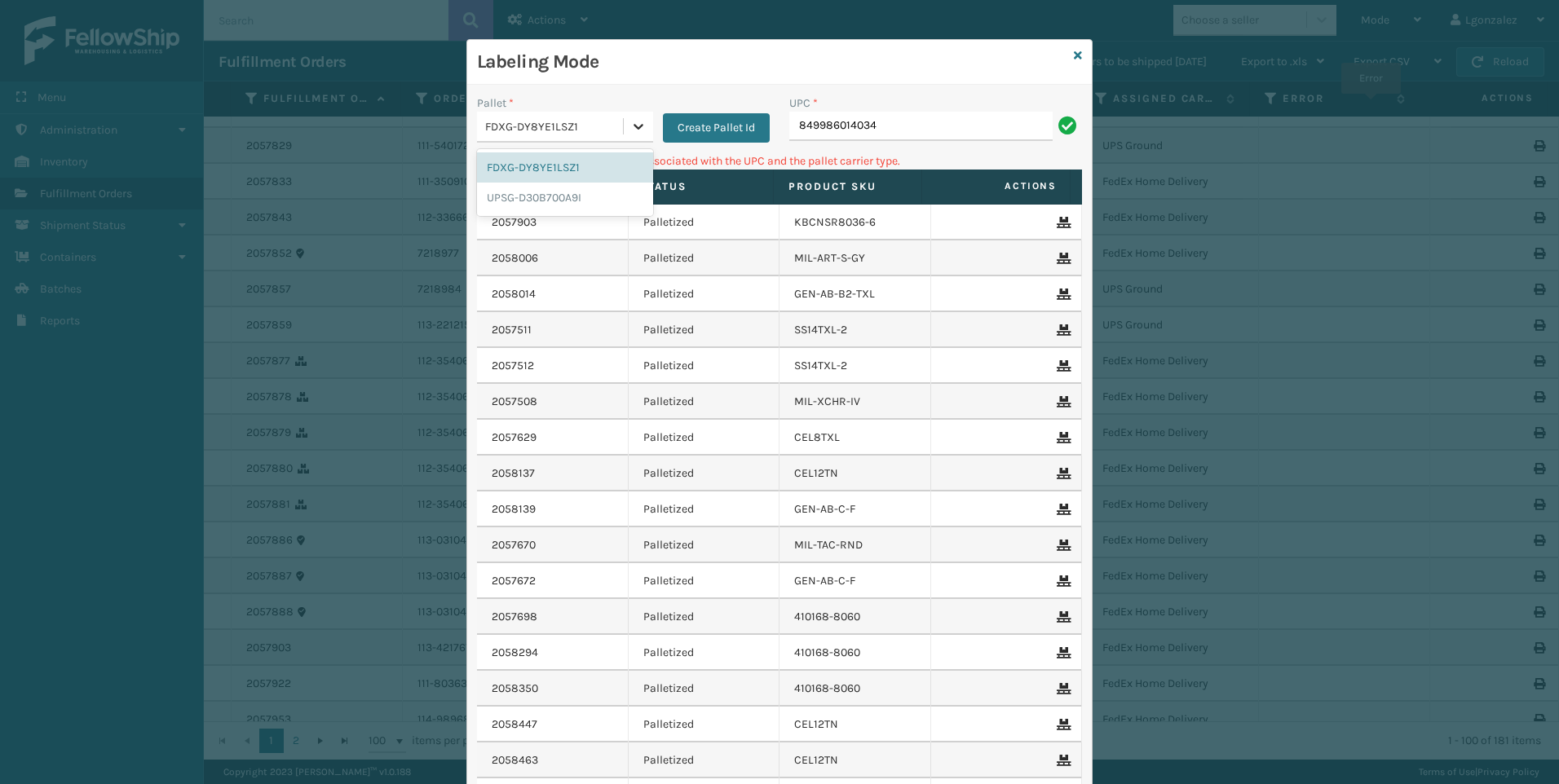
click at [639, 118] on icon at bounding box center [639, 126] width 16 height 16
click at [589, 192] on div "UPSG-D30B700A9I" at bounding box center [565, 197] width 176 height 30
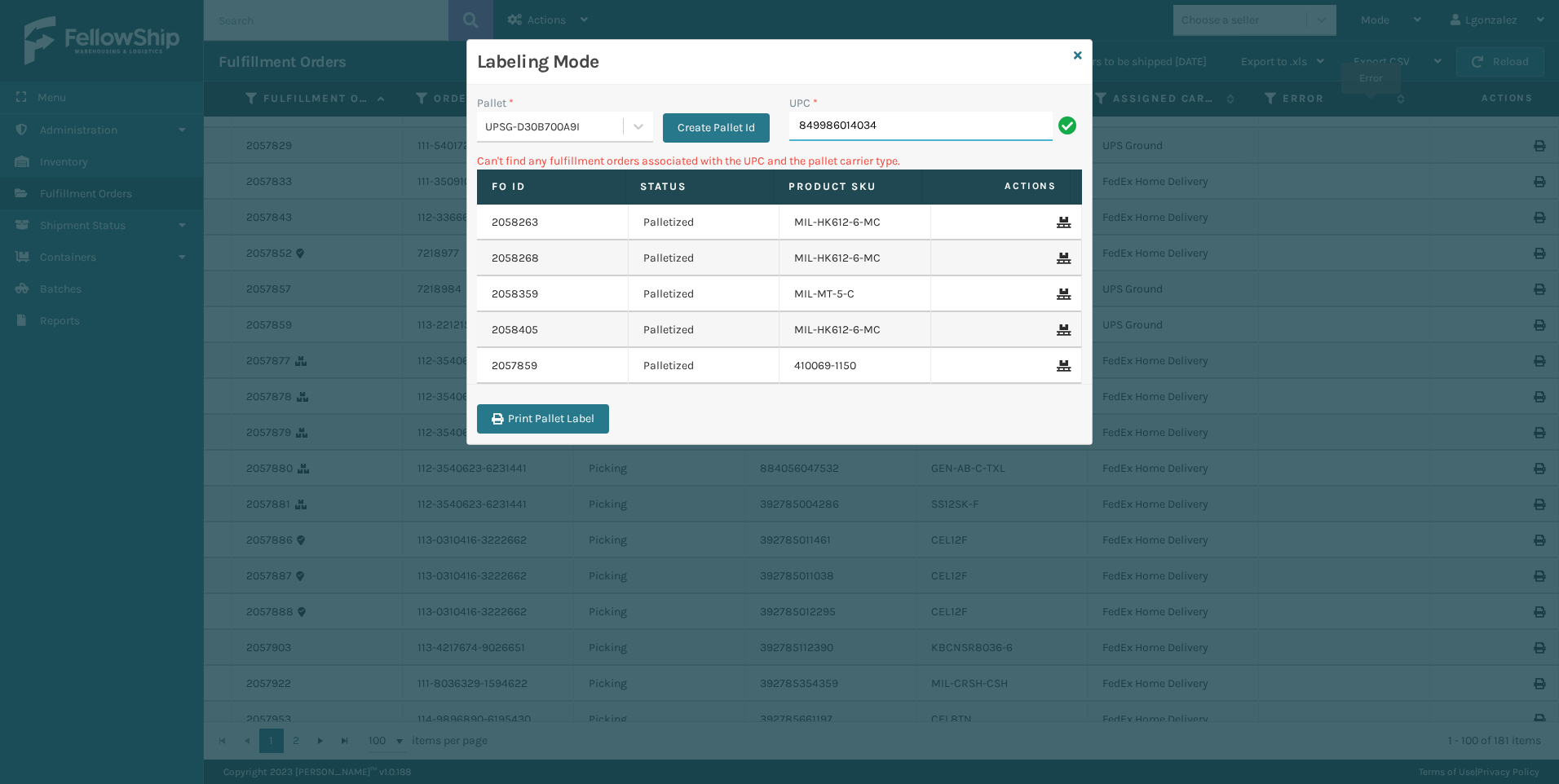
click at [901, 134] on input "849986014034" at bounding box center [921, 126] width 264 height 29
click at [645, 124] on icon at bounding box center [639, 126] width 16 height 16
click at [566, 166] on div "FDXG-DY8YE1LSZ1" at bounding box center [565, 168] width 176 height 30
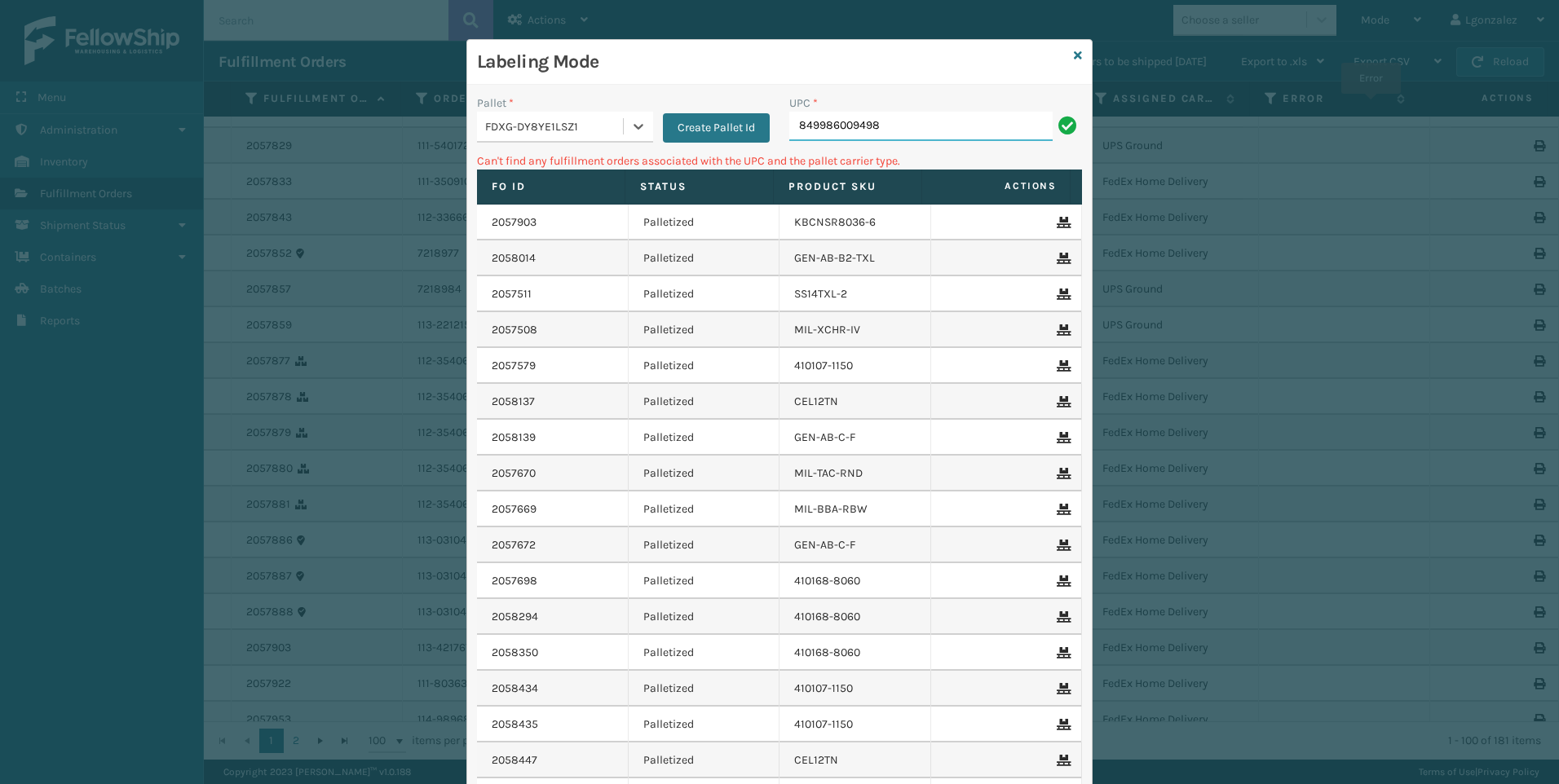
click at [936, 136] on input "849986009498" at bounding box center [921, 126] width 264 height 29
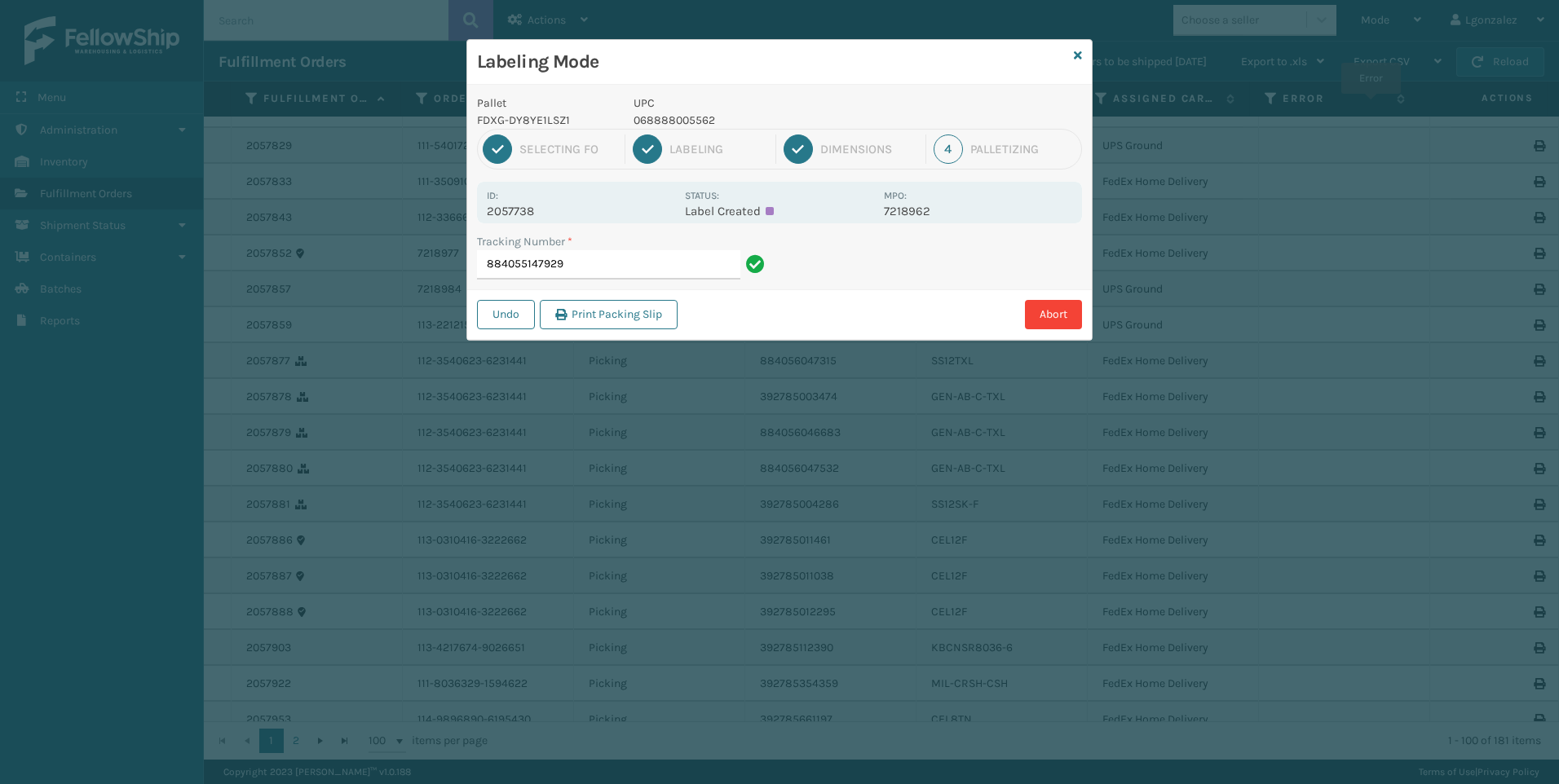
click at [676, 121] on p "068888005562" at bounding box center [753, 120] width 240 height 17
click at [677, 121] on p "068888005562" at bounding box center [753, 120] width 240 height 17
copy p "068888005562"
click at [698, 258] on input "884055147929" at bounding box center [608, 264] width 264 height 29
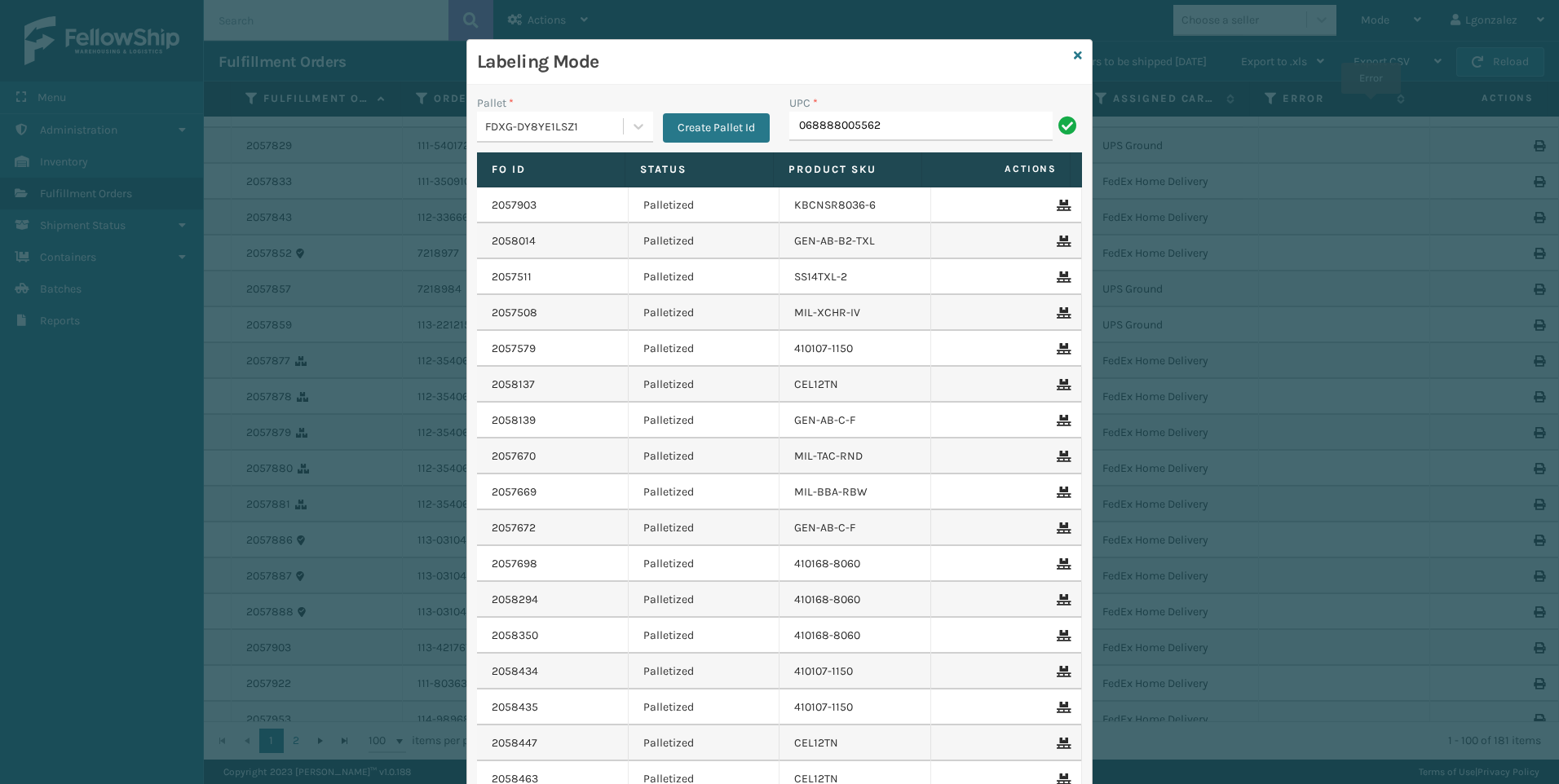
type input "068888005562"
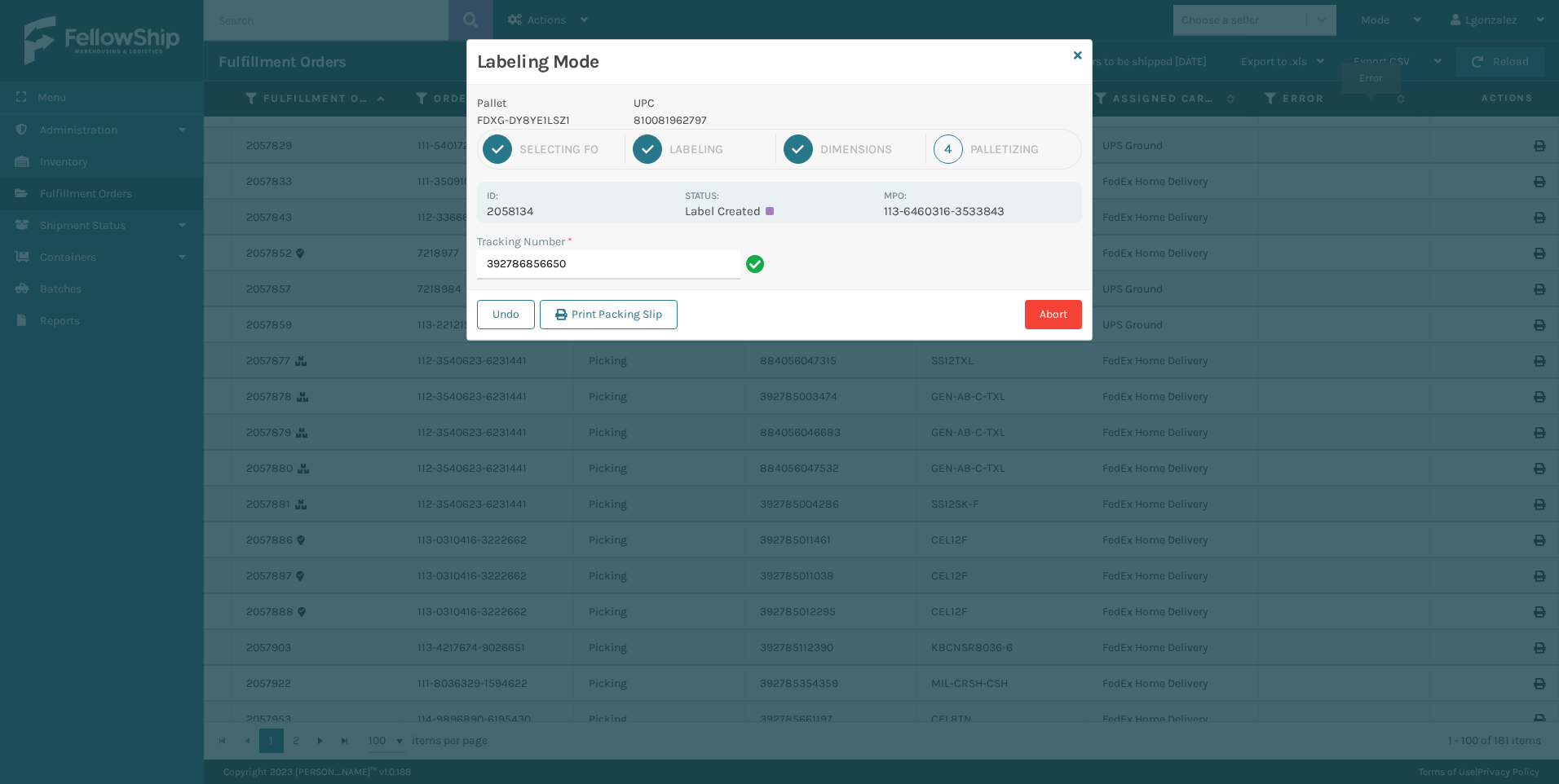
click at [690, 118] on p "810081962797" at bounding box center [753, 120] width 240 height 17
click at [690, 119] on p "810081962797" at bounding box center [753, 120] width 240 height 17
copy p "810081962797"
click at [709, 267] on input "392786856650" at bounding box center [608, 264] width 264 height 29
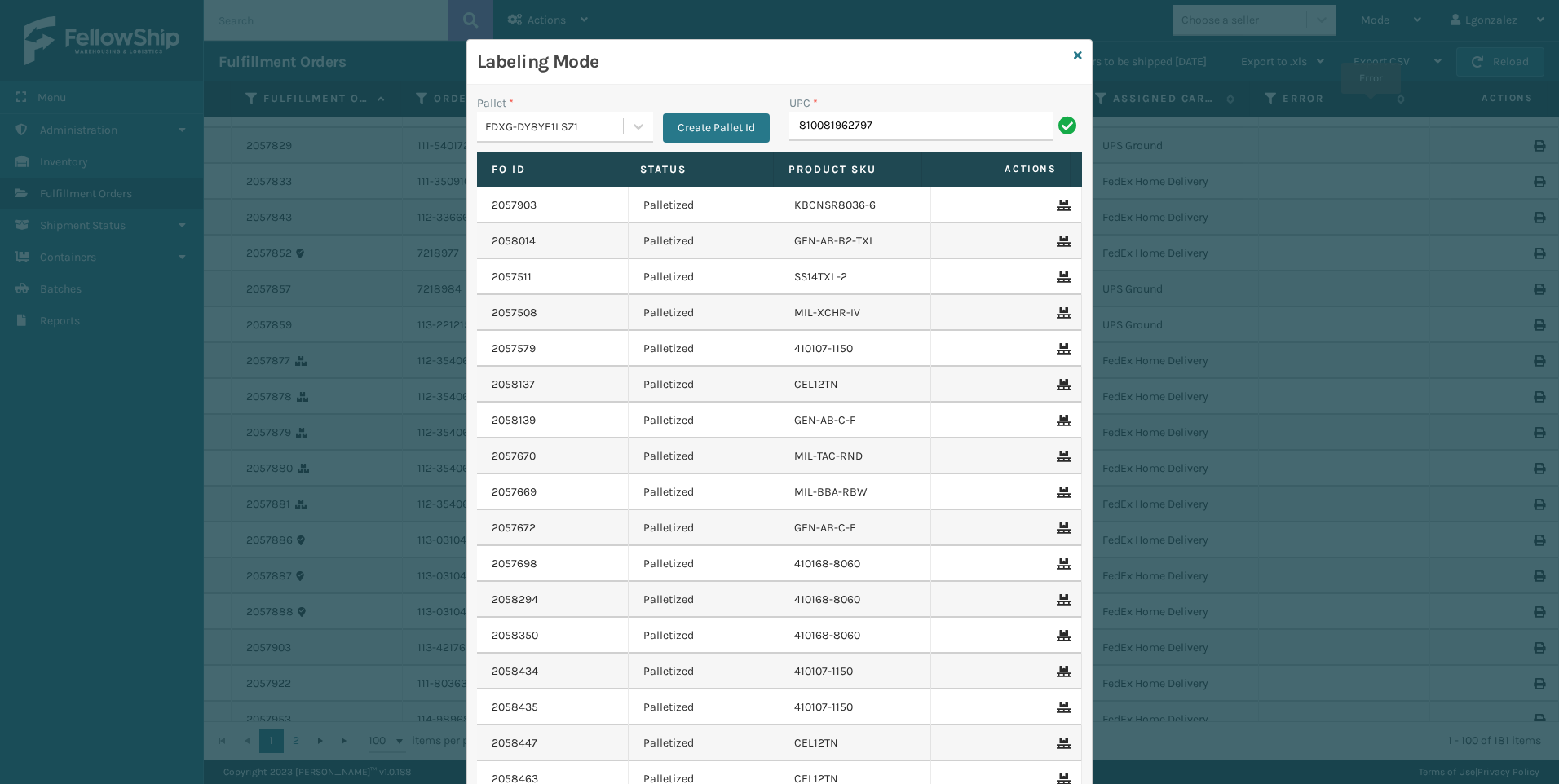
type input "810081962797"
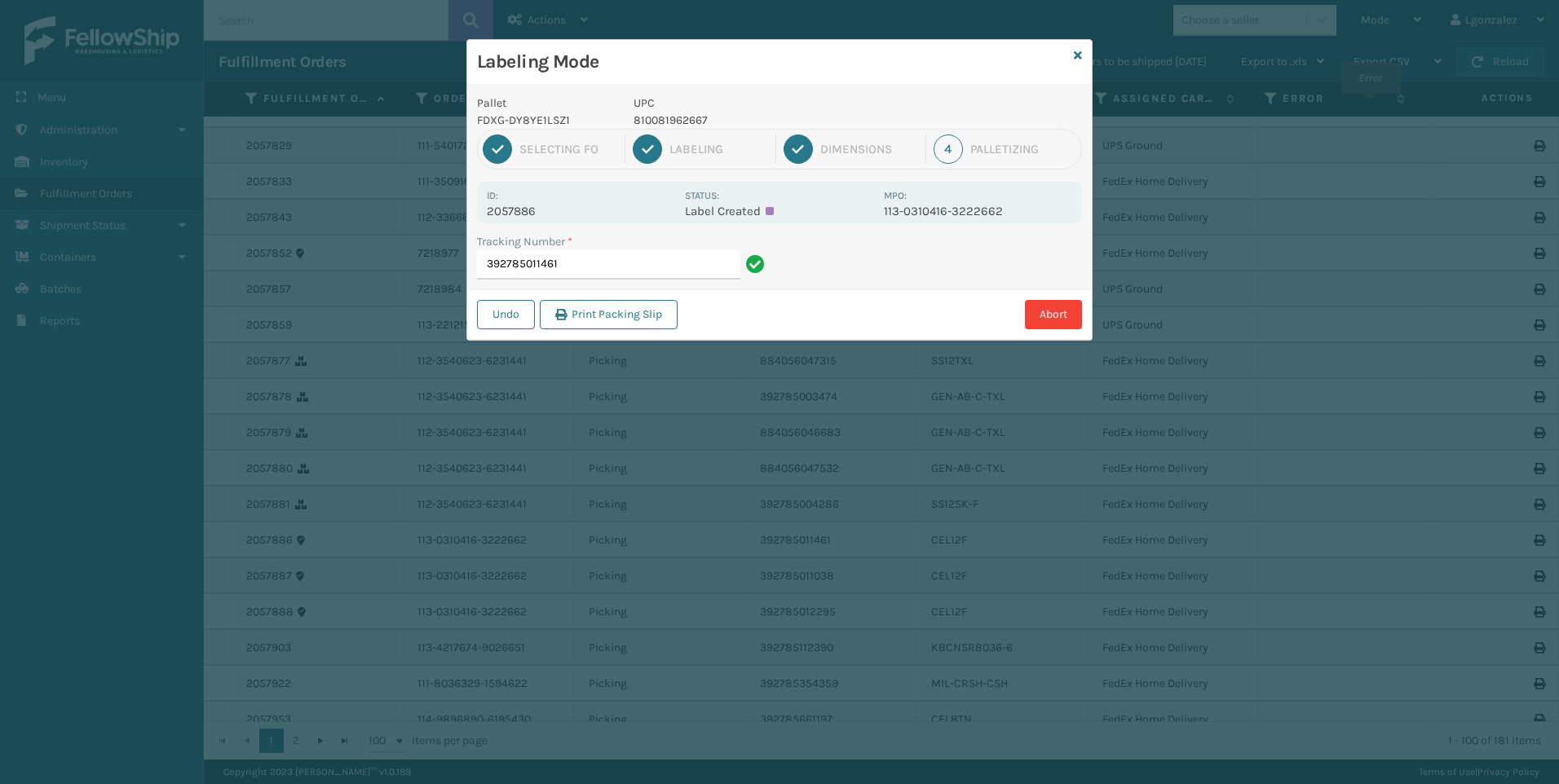
click at [648, 121] on p "810081962667" at bounding box center [753, 120] width 240 height 17
click at [645, 124] on p "810081962667" at bounding box center [753, 120] width 240 height 17
click at [645, 125] on p "810081962667" at bounding box center [753, 120] width 240 height 17
copy p "810081962667"
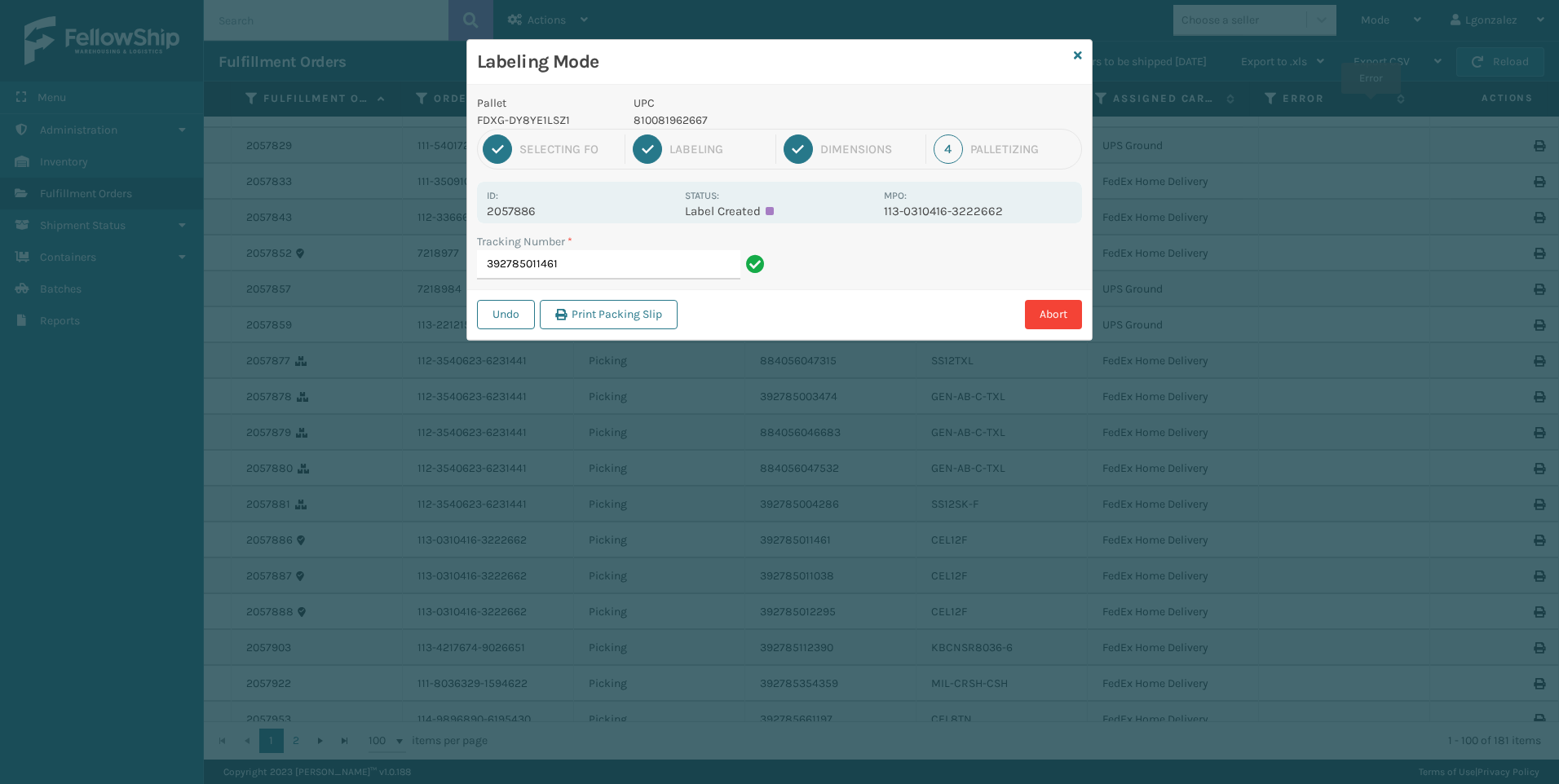
click at [671, 280] on div "Tracking Number * 392785011461" at bounding box center [624, 261] width 313 height 56
click at [671, 267] on input "392785011461" at bounding box center [608, 264] width 264 height 29
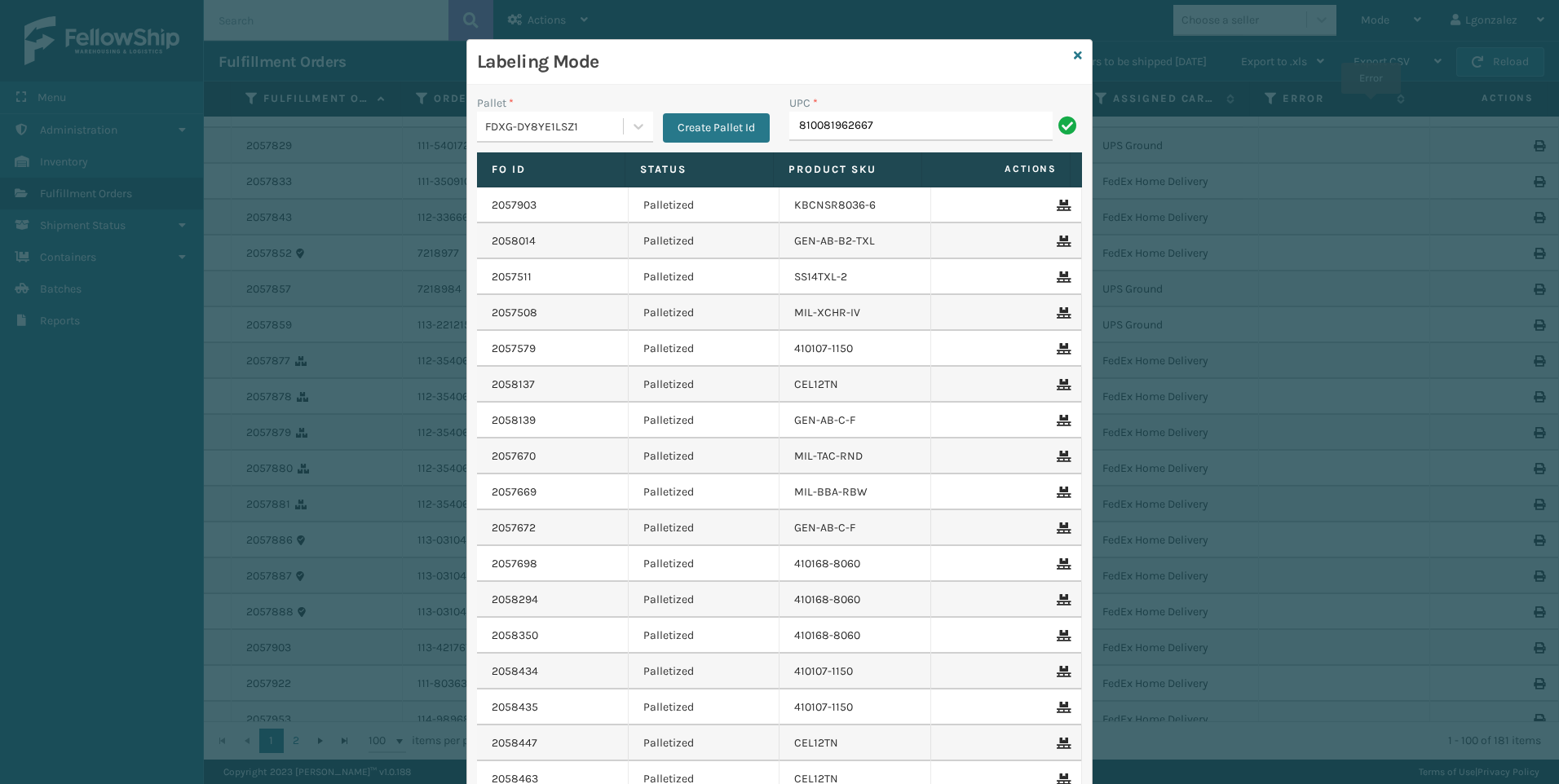
type input "810081962667"
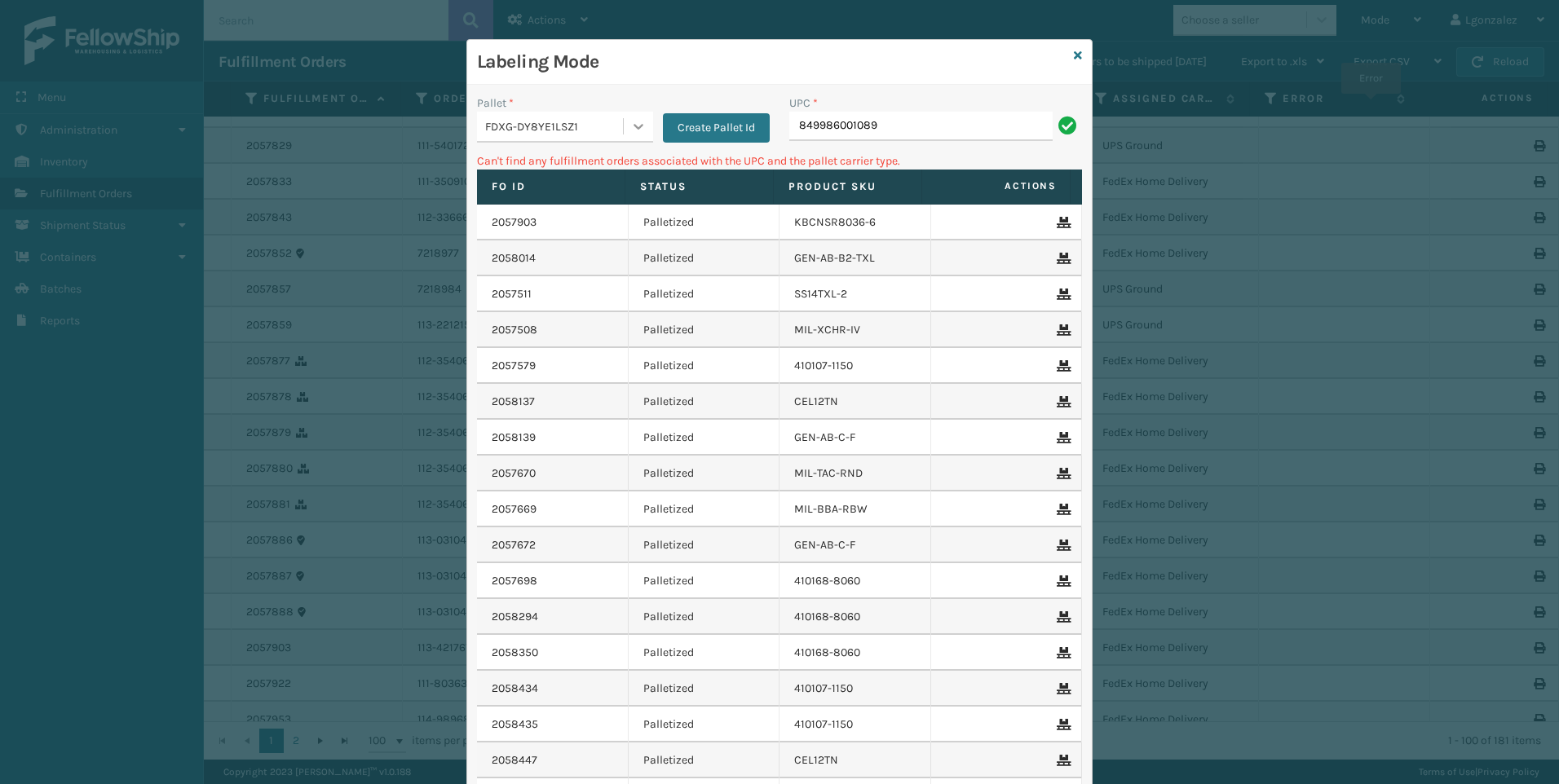
click at [645, 125] on div at bounding box center [638, 126] width 29 height 29
click at [561, 202] on div "UPSG-D30B700A9I" at bounding box center [565, 197] width 176 height 30
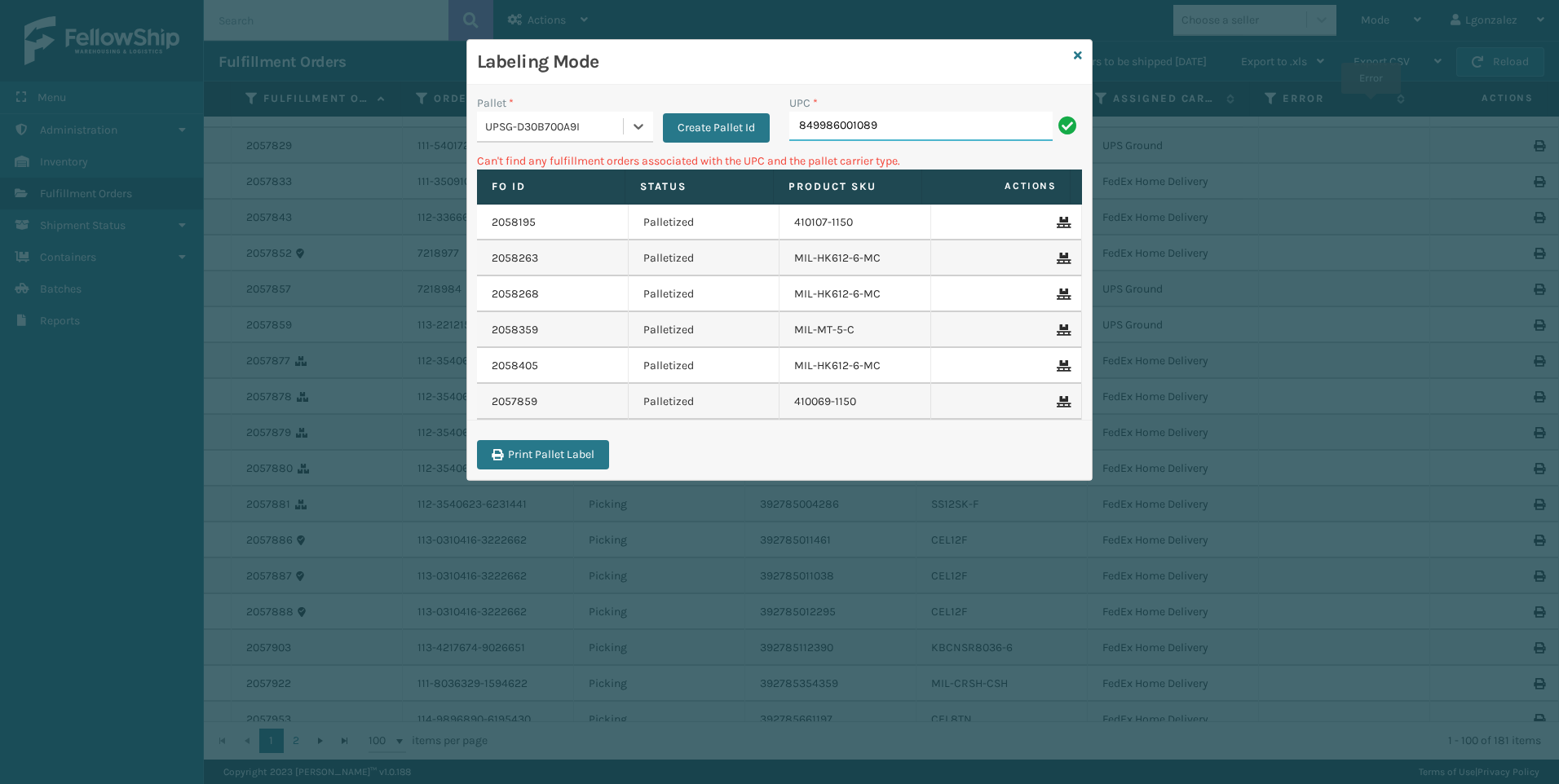
click at [904, 123] on input "849986001089" at bounding box center [921, 126] width 264 height 29
click at [1078, 54] on icon at bounding box center [1077, 55] width 8 height 12
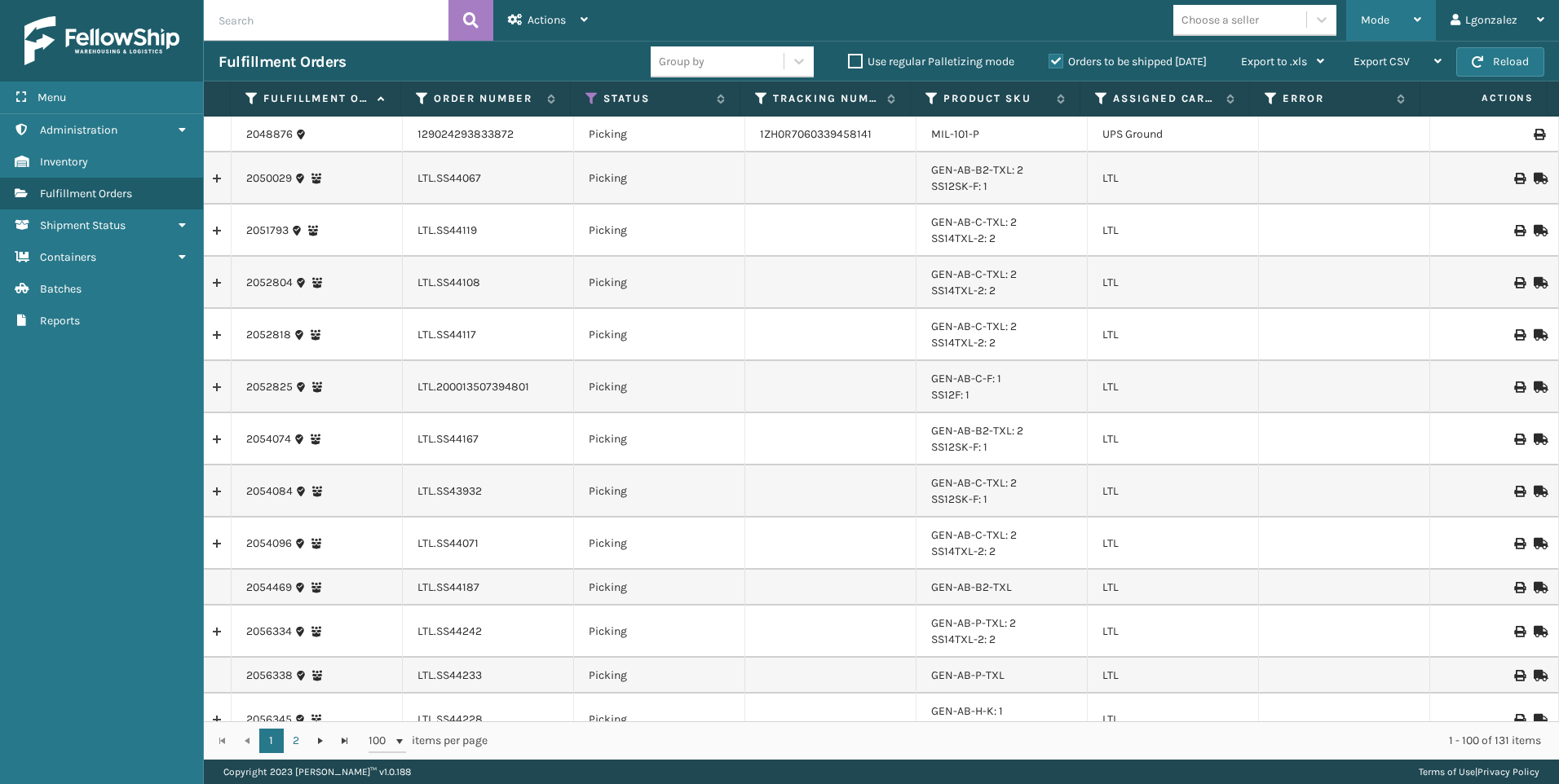
click at [1421, 23] on icon at bounding box center [1418, 20] width 7 height 12
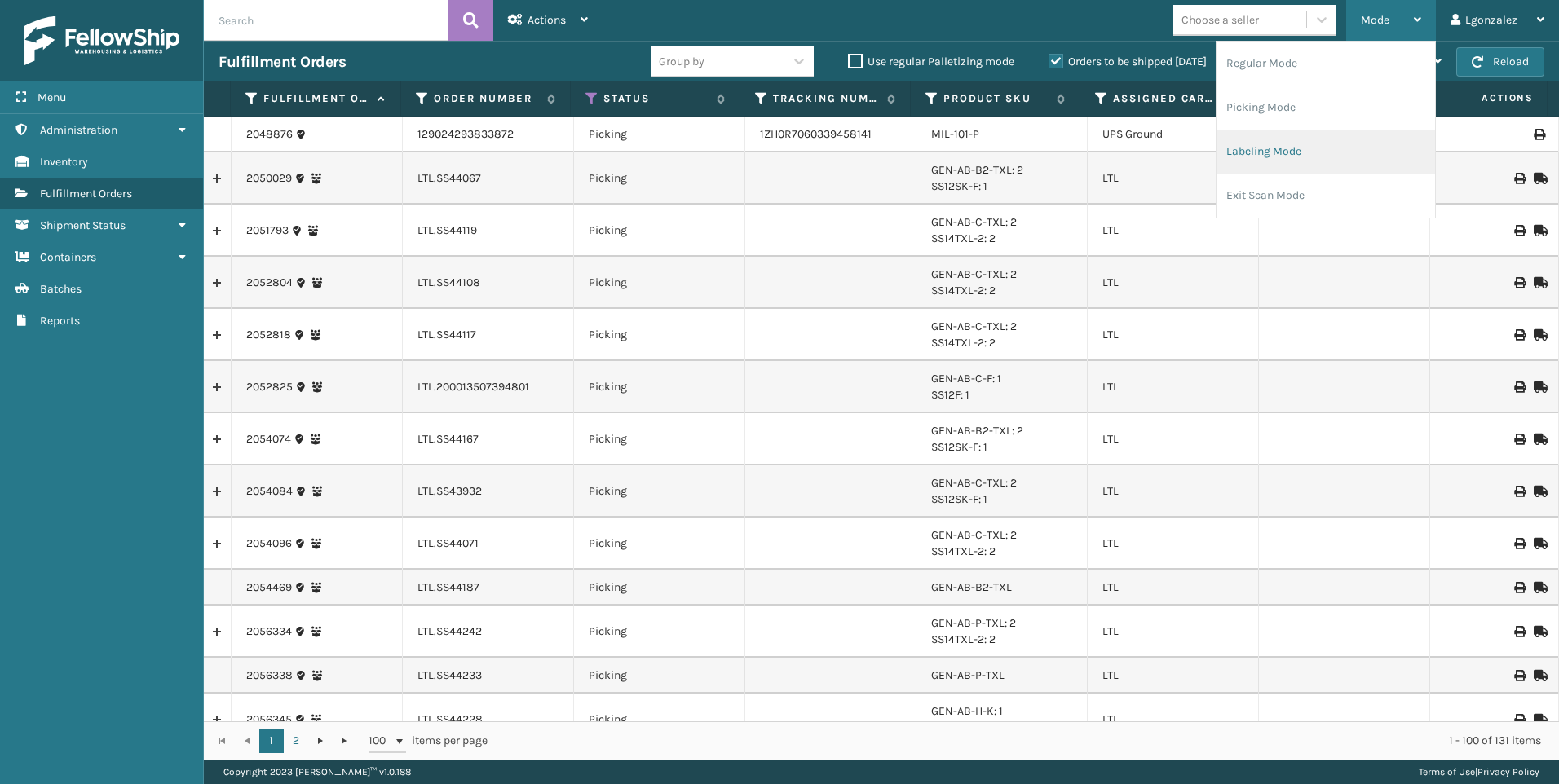
click at [1257, 152] on li "Labeling Mode" at bounding box center [1326, 151] width 219 height 44
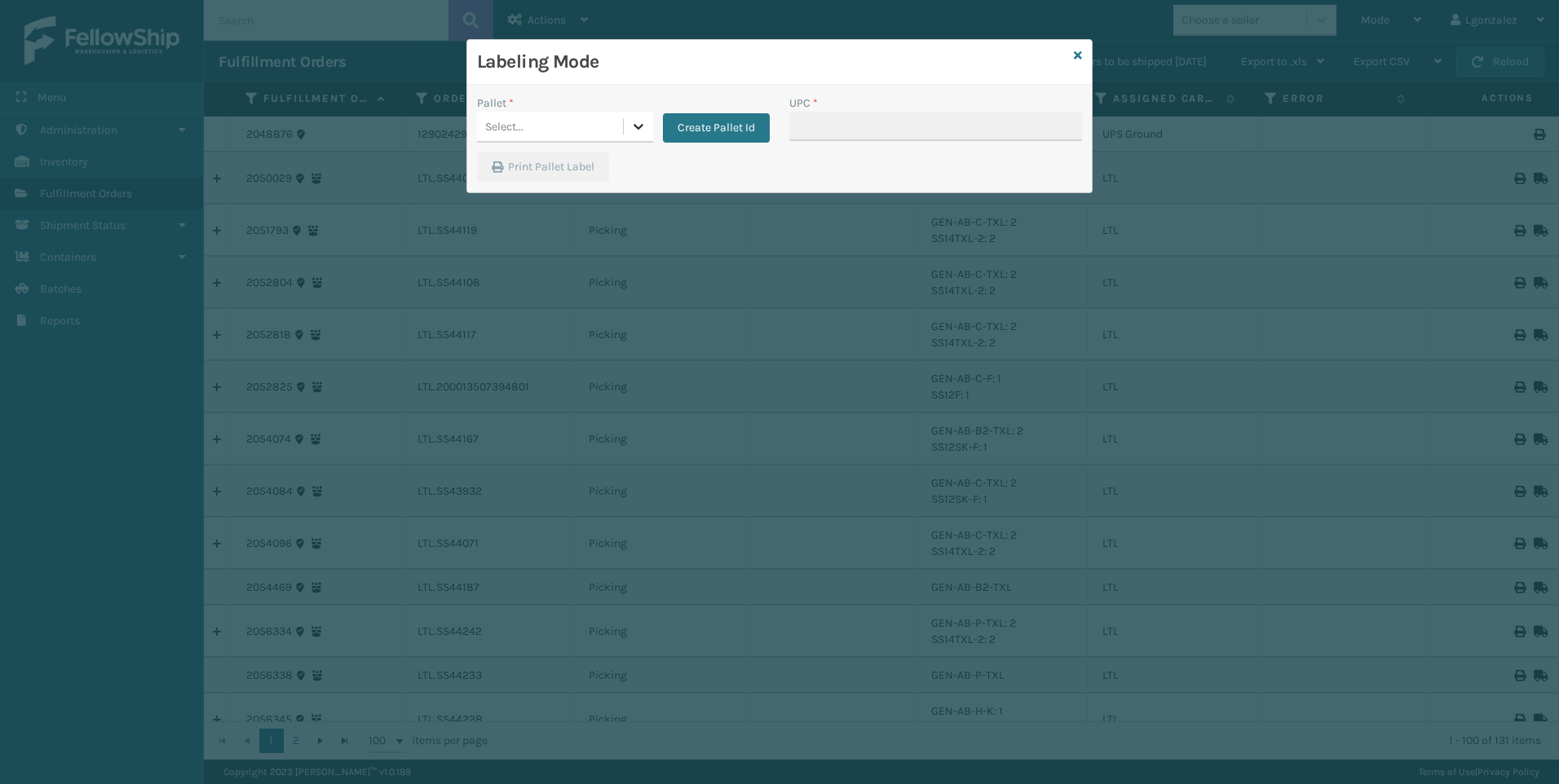
click at [635, 130] on icon at bounding box center [639, 126] width 16 height 16
click at [599, 195] on div "UPSG-D30B700A9I" at bounding box center [565, 197] width 176 height 30
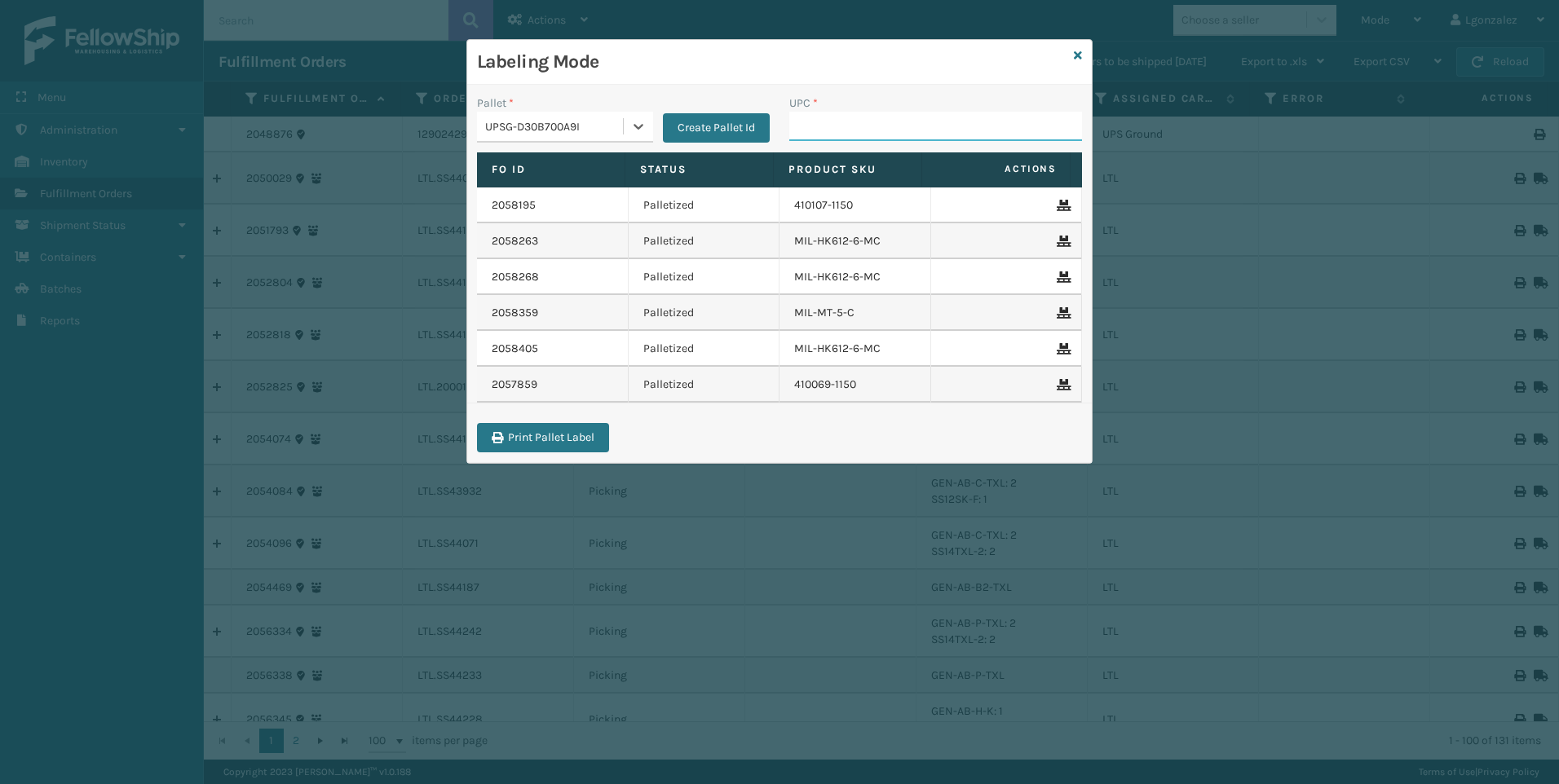
click at [830, 122] on input "UPC *" at bounding box center [936, 126] width 293 height 29
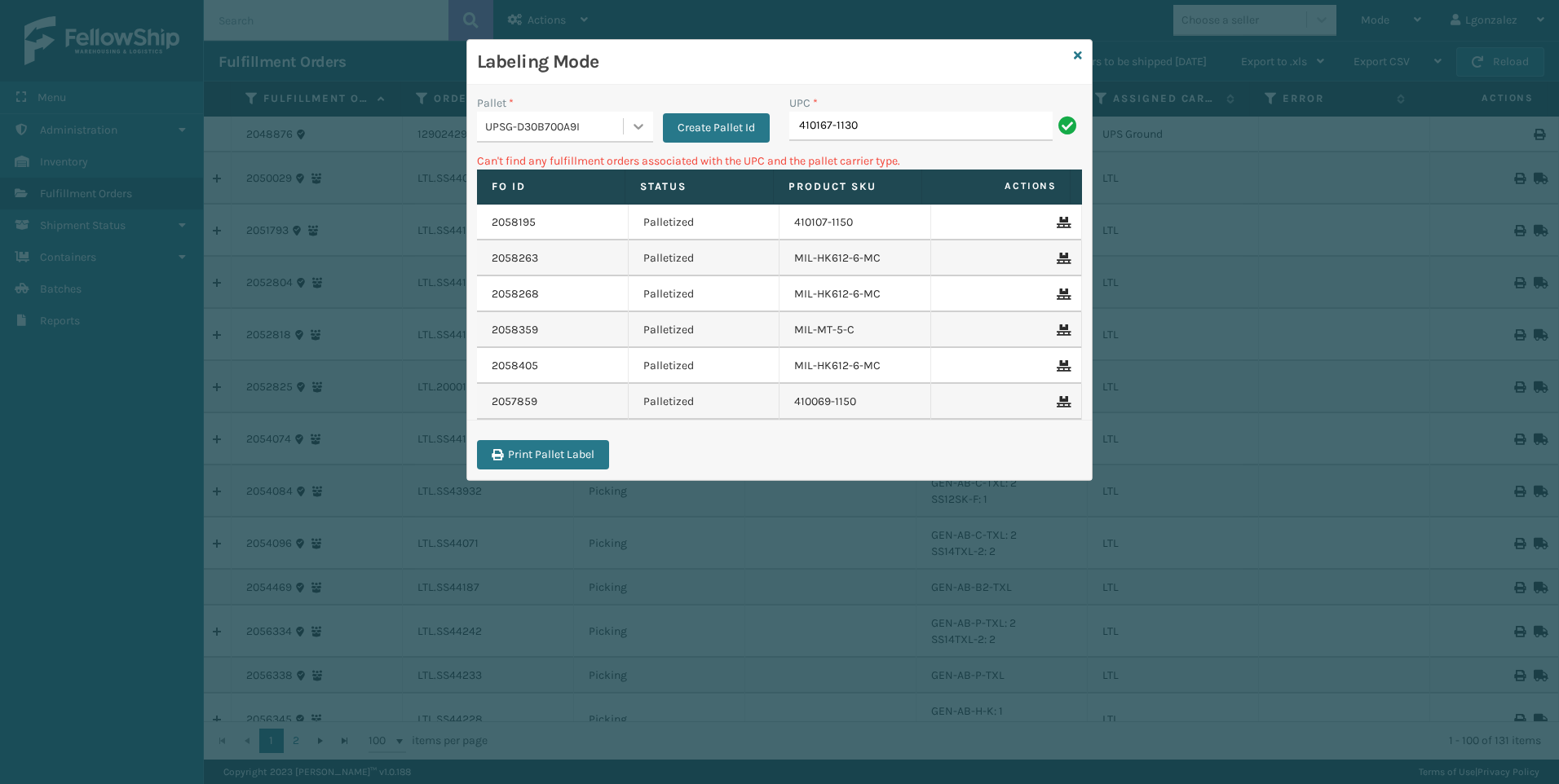
click at [629, 136] on div at bounding box center [638, 126] width 29 height 29
click at [578, 171] on div "FDXG-DY8YE1LSZ1" at bounding box center [565, 168] width 176 height 30
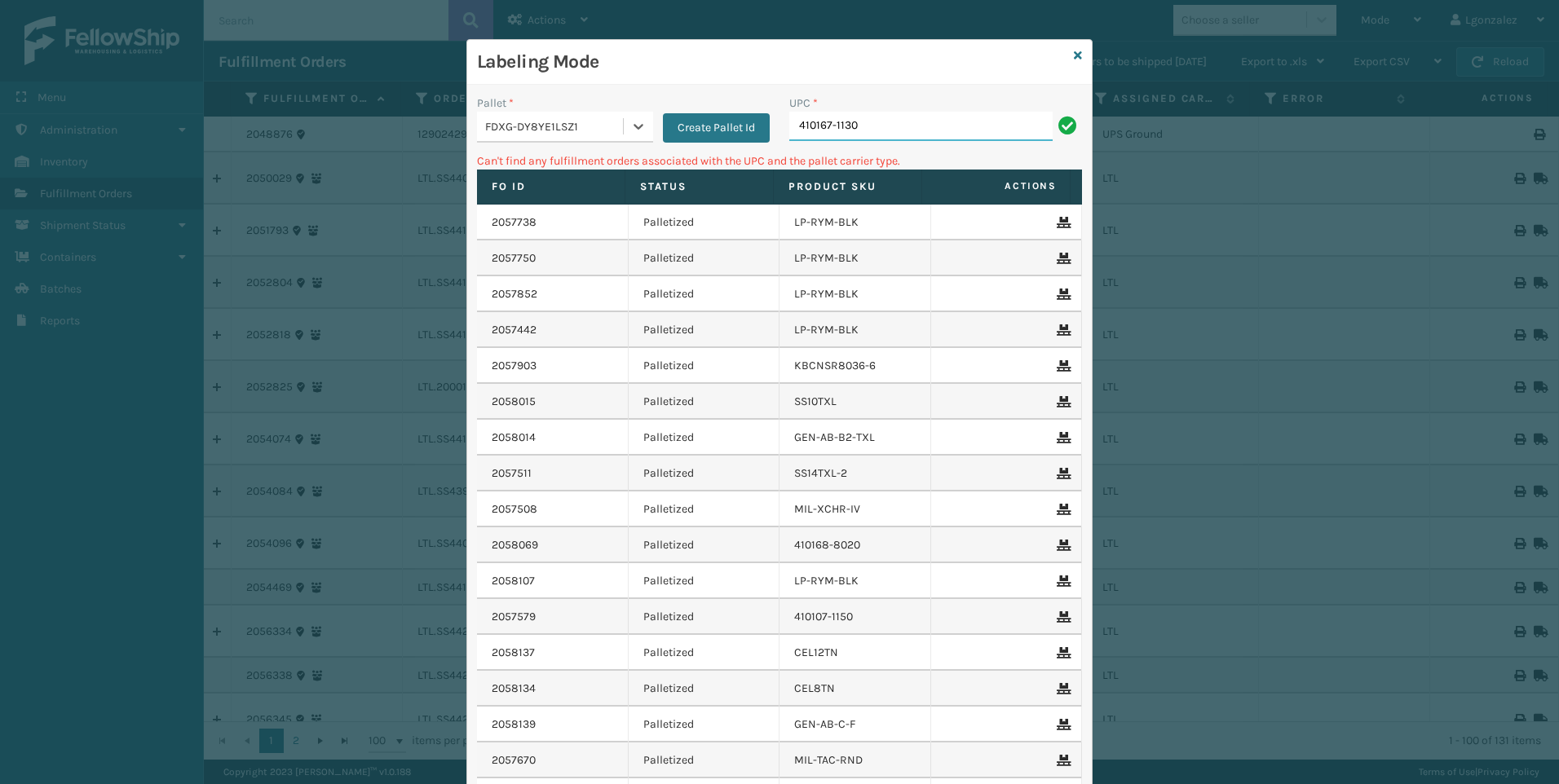
click at [877, 126] on input "410167-1130" at bounding box center [921, 126] width 264 height 29
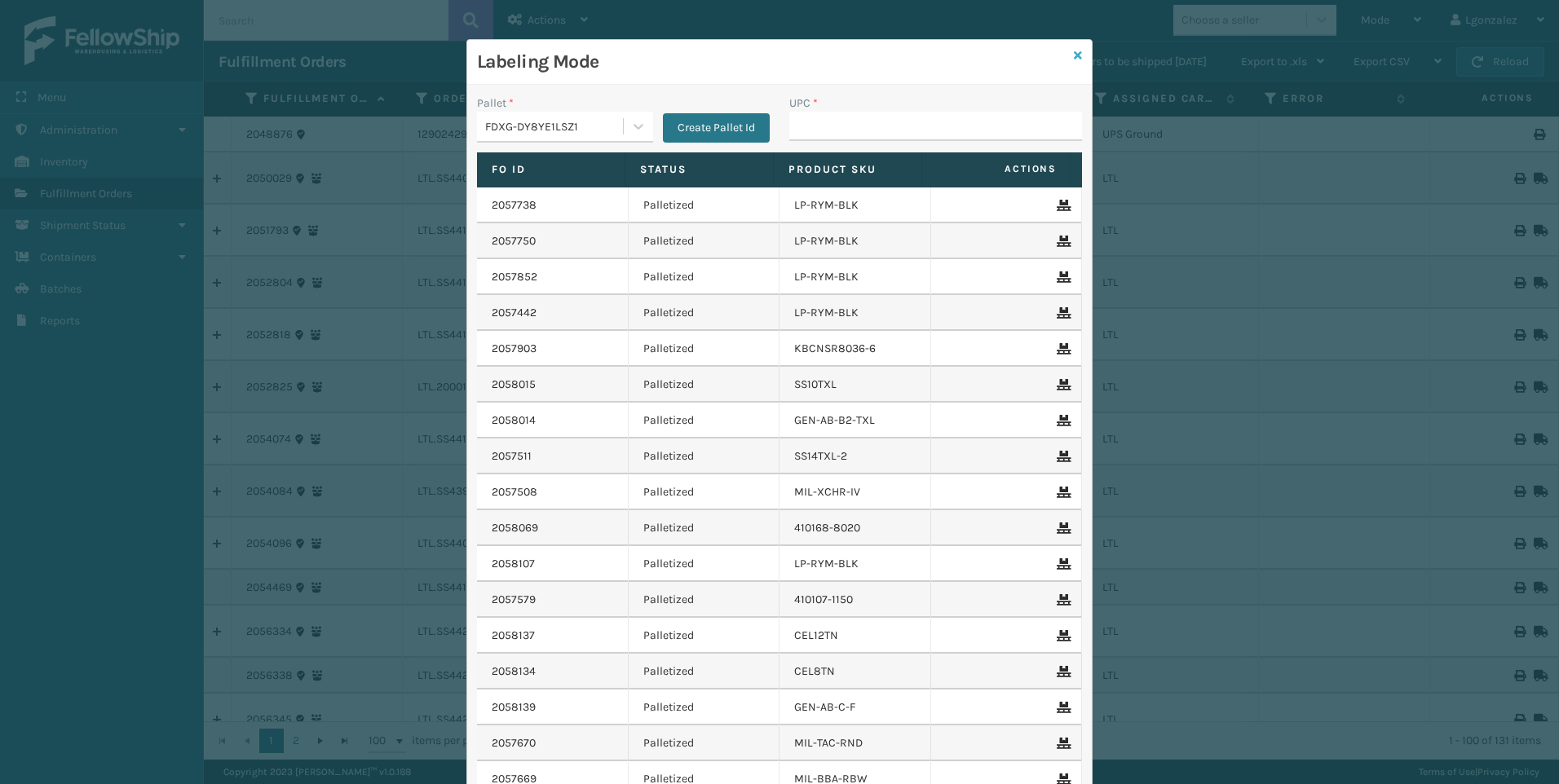
click at [1074, 54] on icon at bounding box center [1077, 55] width 8 height 12
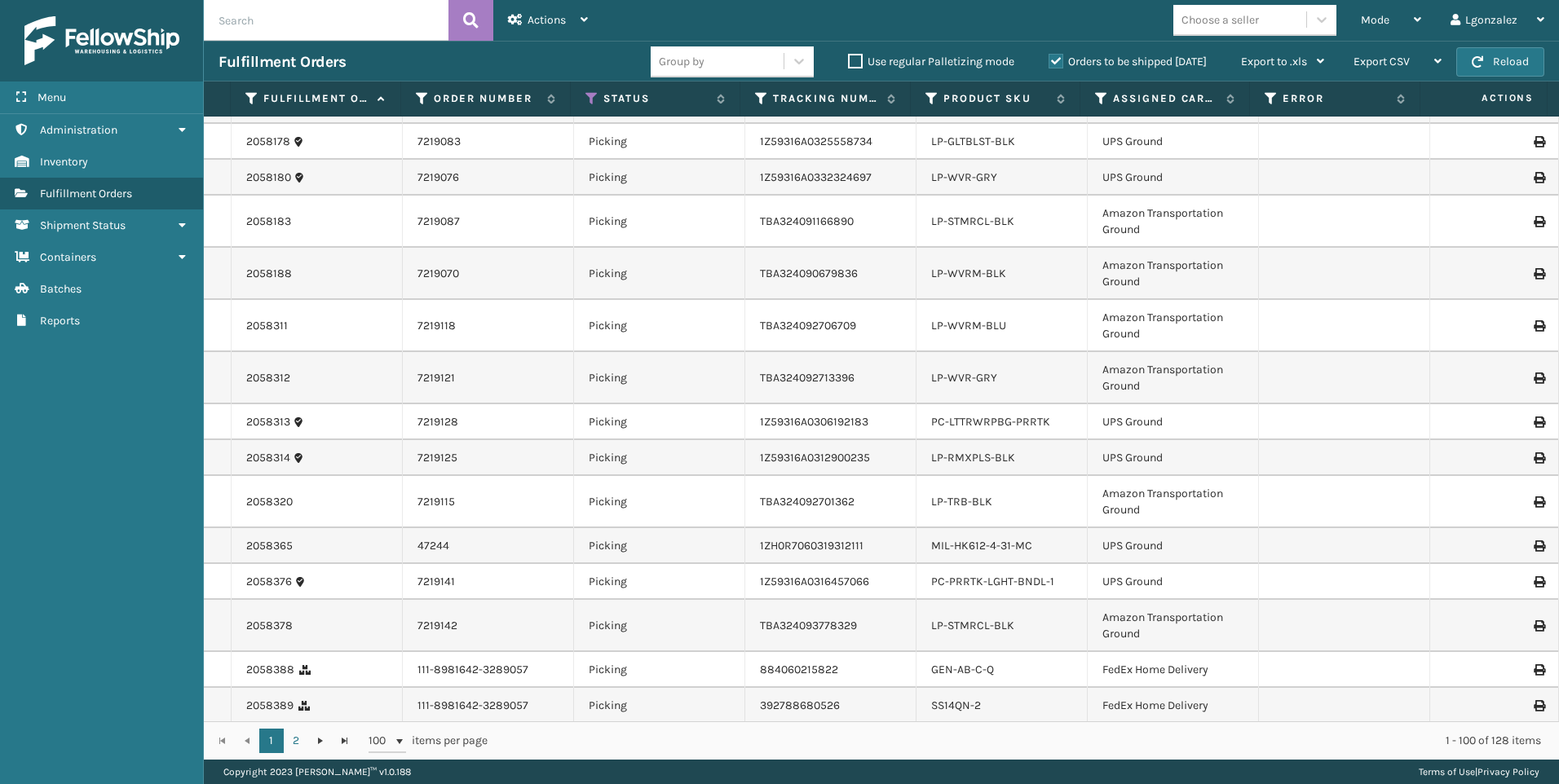
scroll to position [3455, 0]
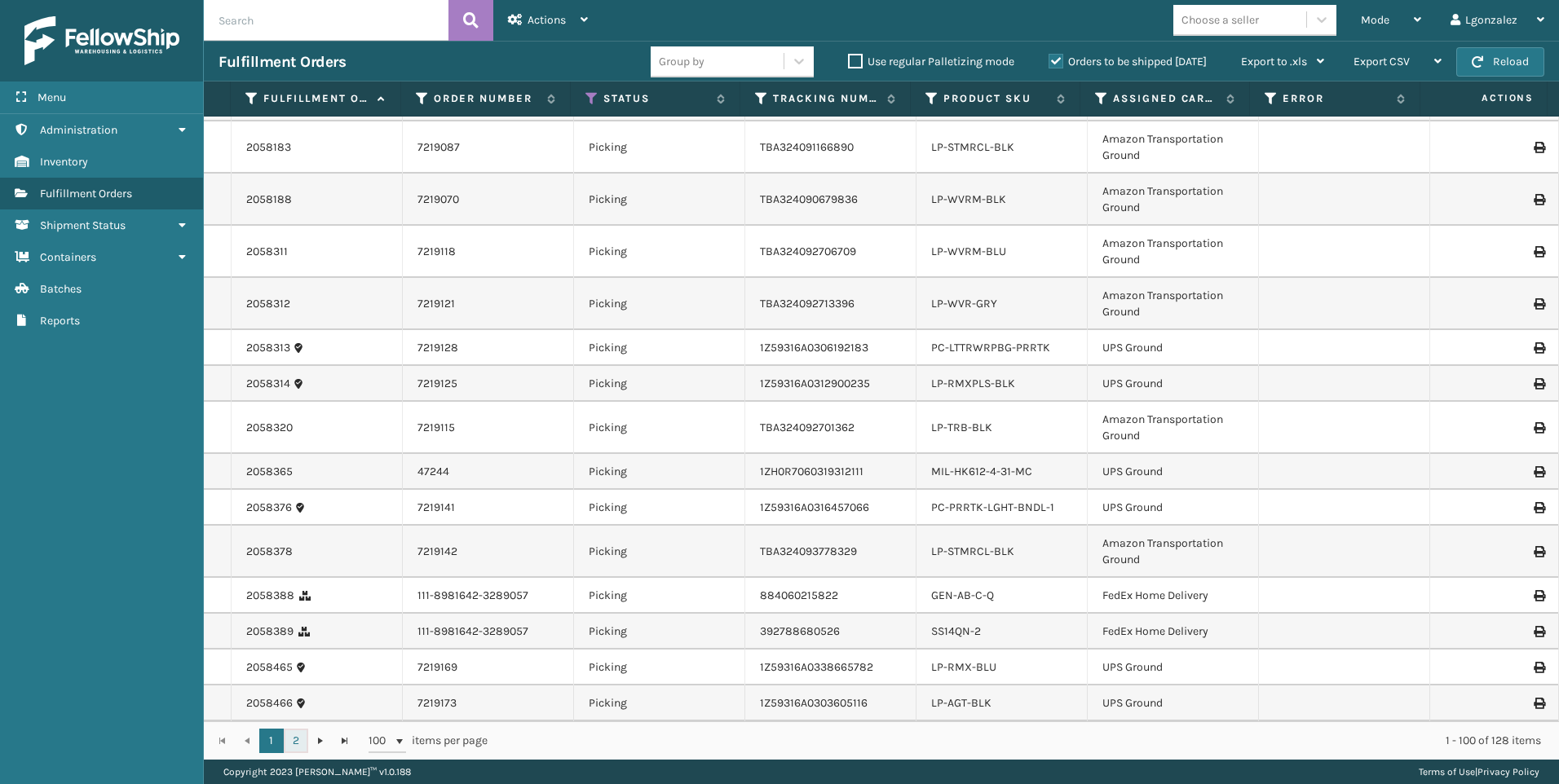
click at [298, 741] on link "2" at bounding box center [296, 740] width 24 height 24
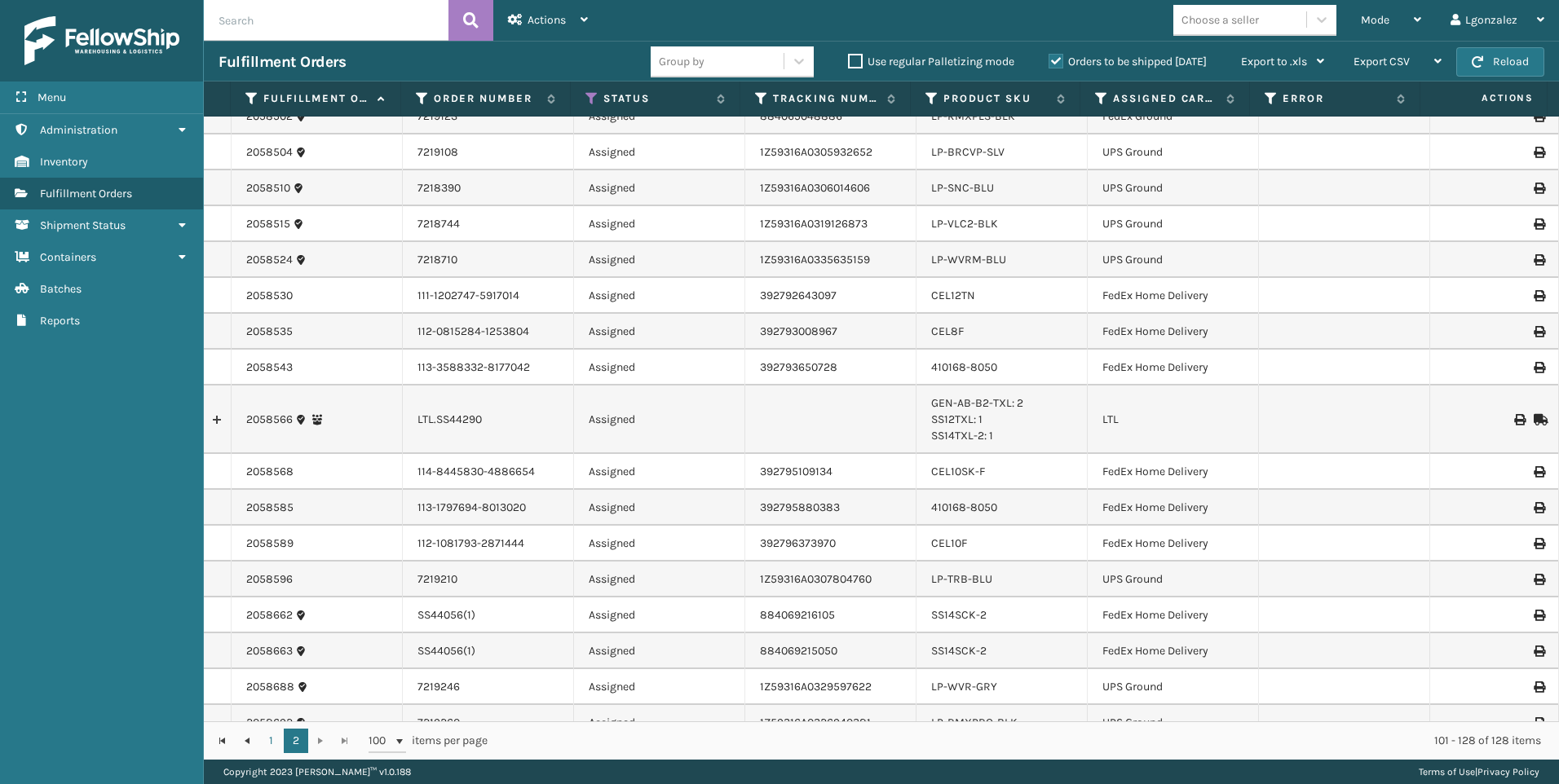
scroll to position [432, 0]
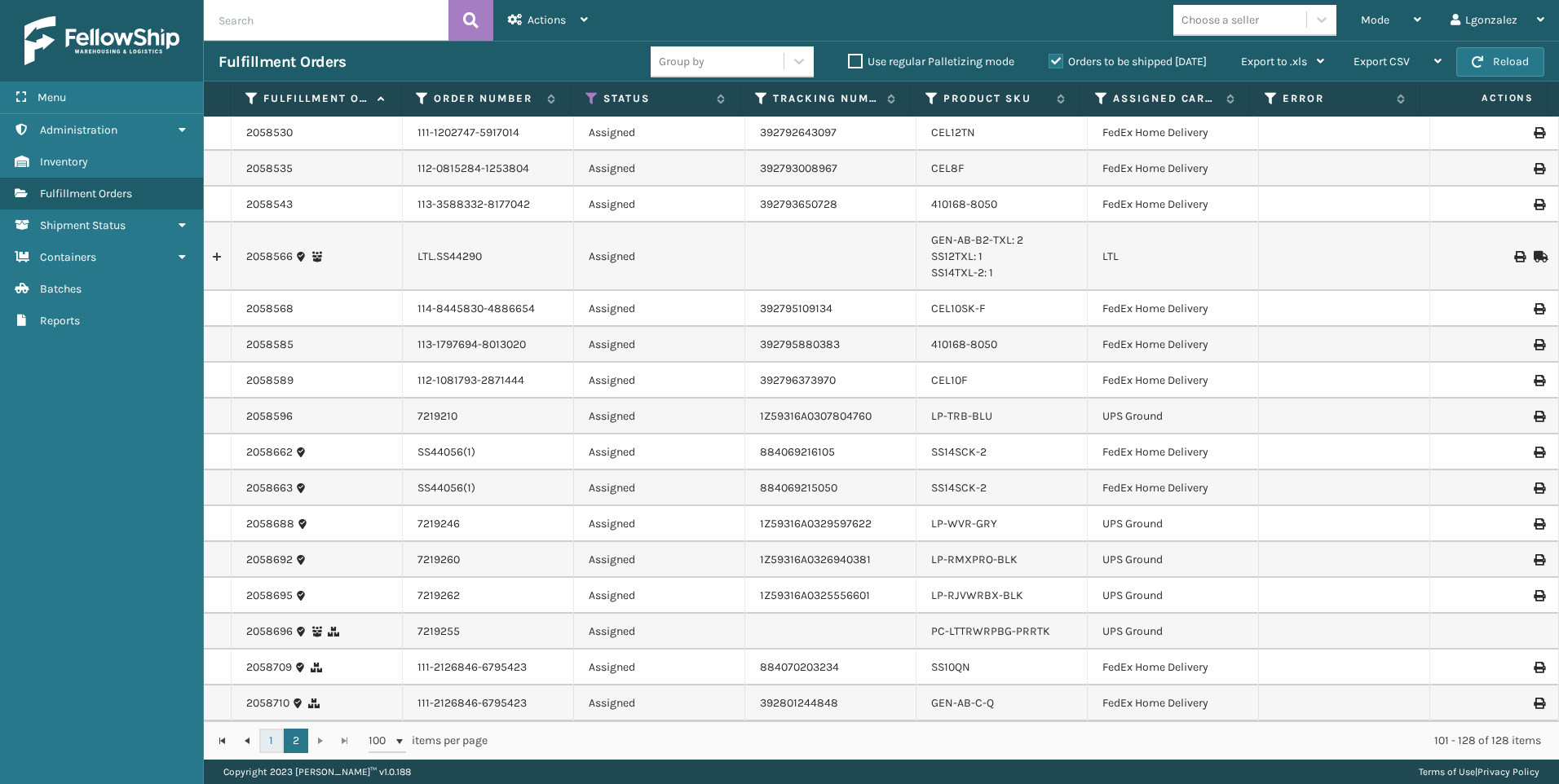
click at [273, 744] on link "1" at bounding box center [271, 740] width 24 height 24
